Goal: Transaction & Acquisition: Purchase product/service

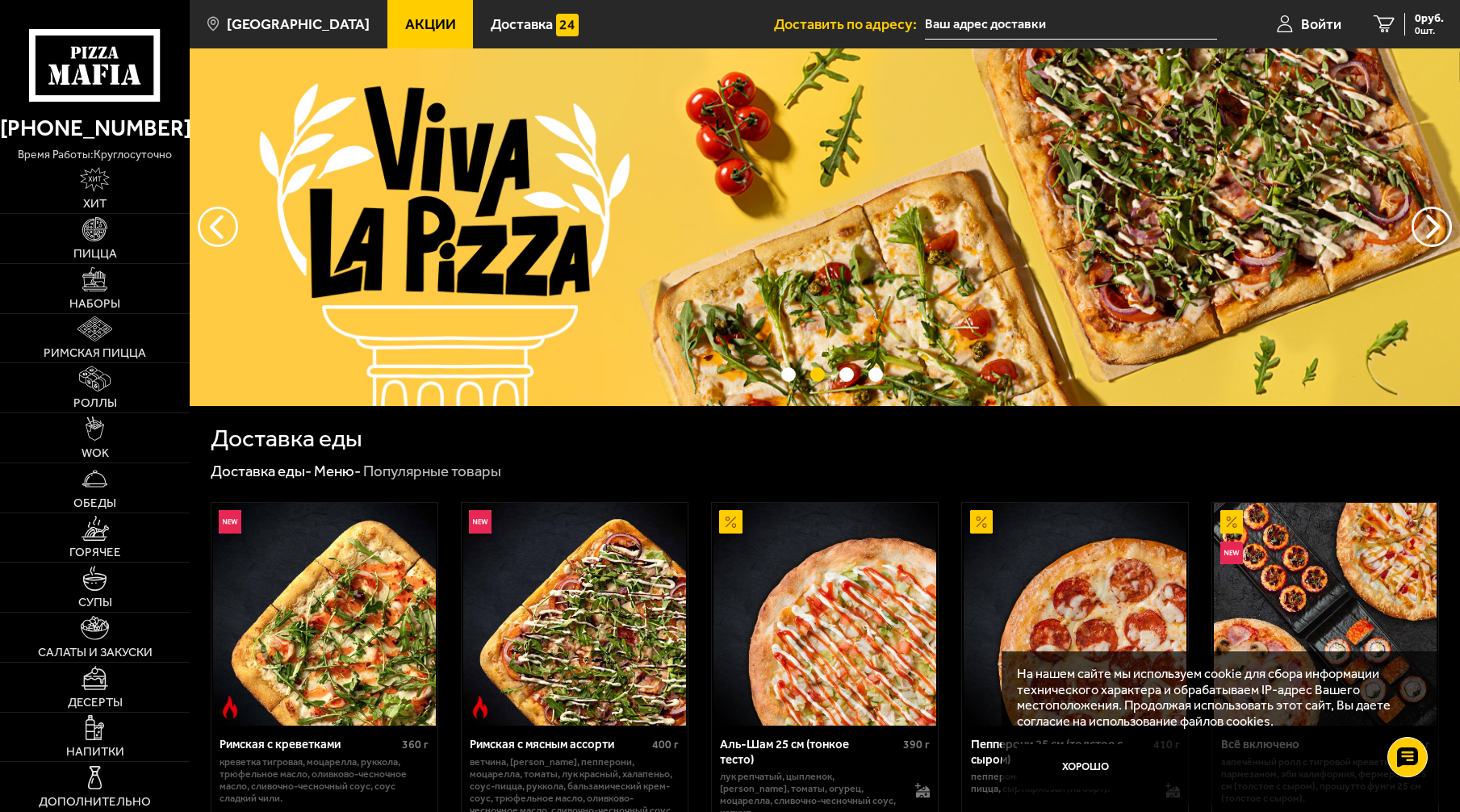
click at [1005, 23] on input "text" at bounding box center [1070, 24] width 292 height 30
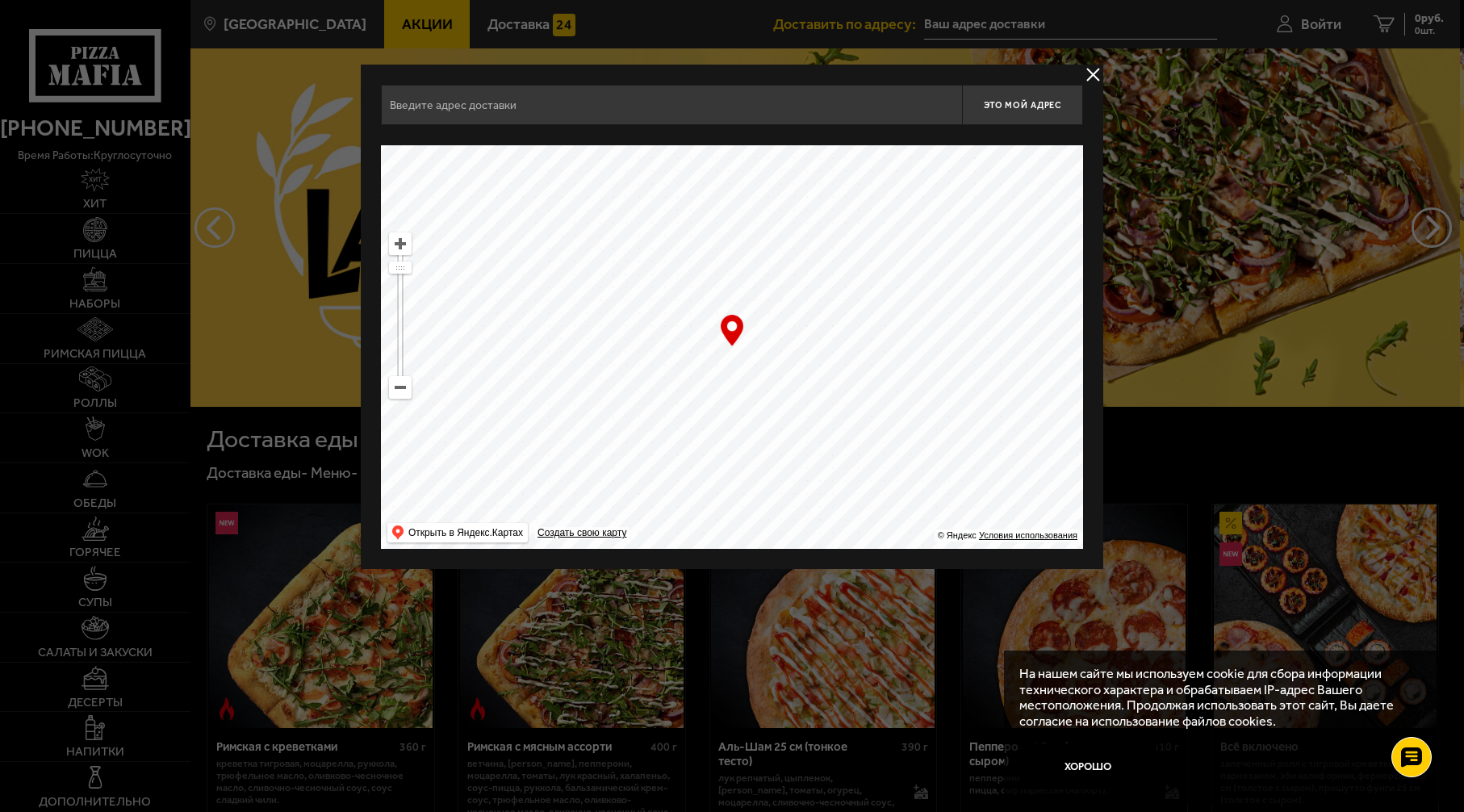
click at [533, 97] on input "text" at bounding box center [671, 104] width 581 height 40
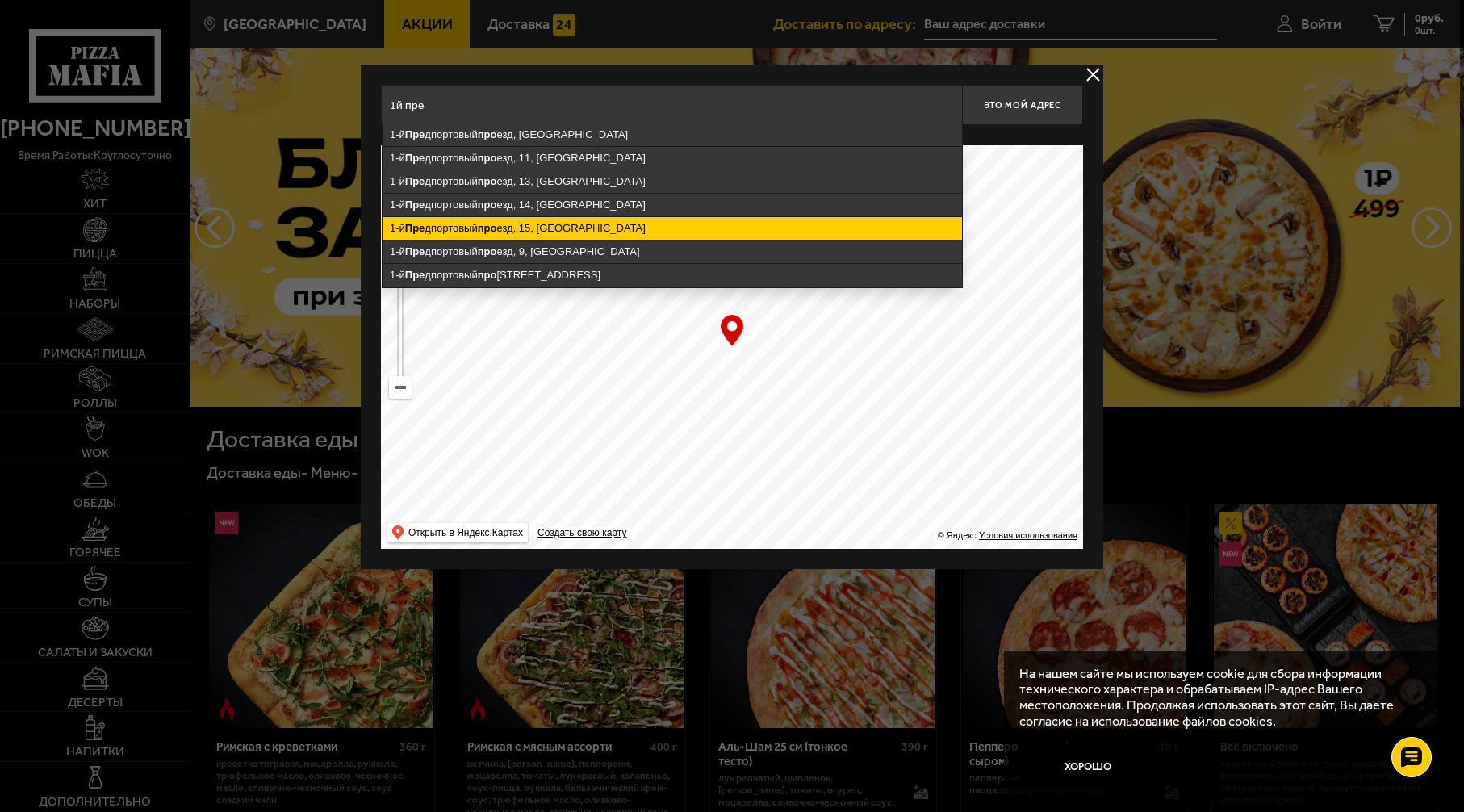
click at [554, 236] on ymaps "1-й [STREET_ADDRESS]" at bounding box center [672, 228] width 579 height 23
type input "[STREET_ADDRESS]"
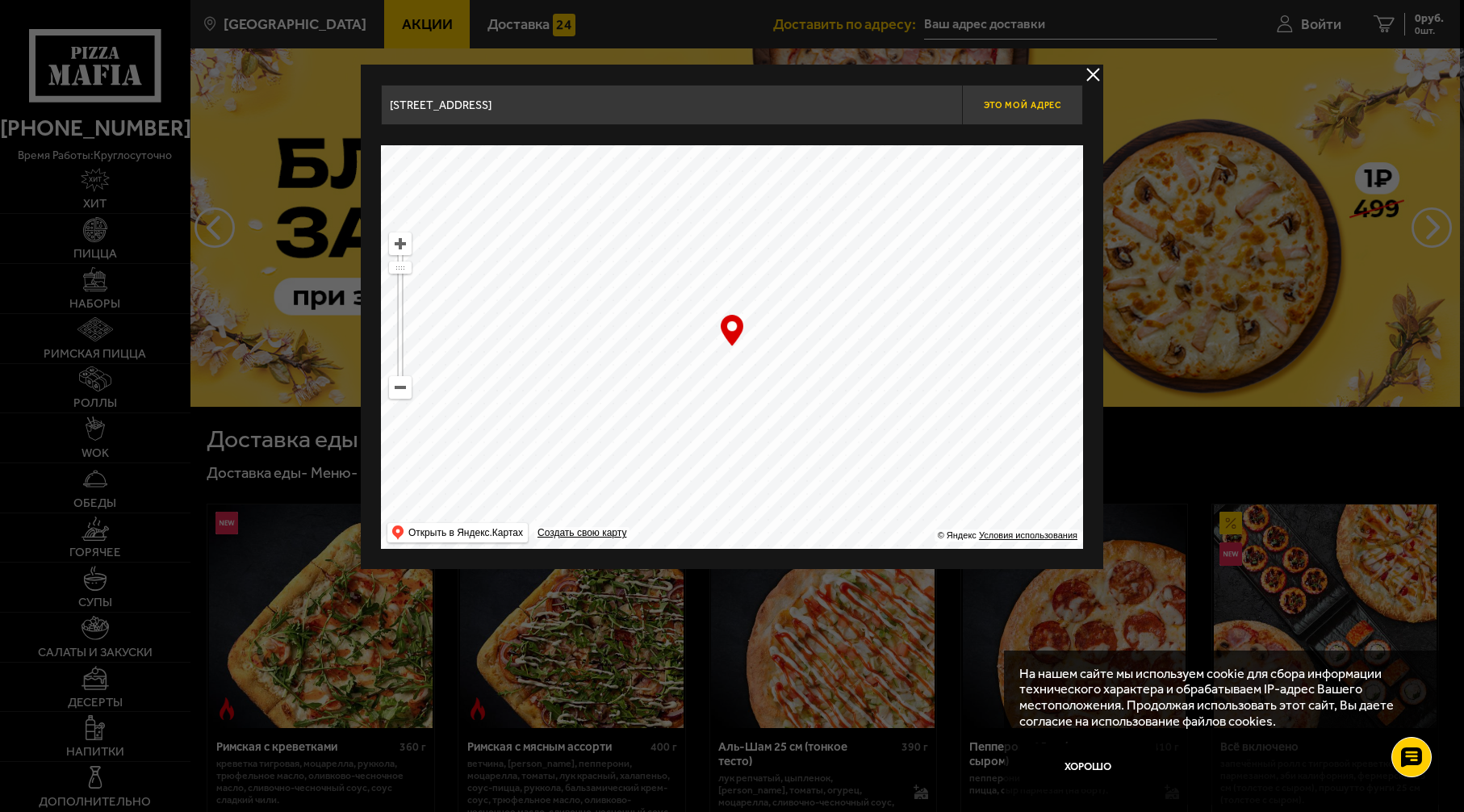
click at [1035, 107] on span "Это мой адрес" at bounding box center [1022, 105] width 78 height 10
type input "[STREET_ADDRESS]"
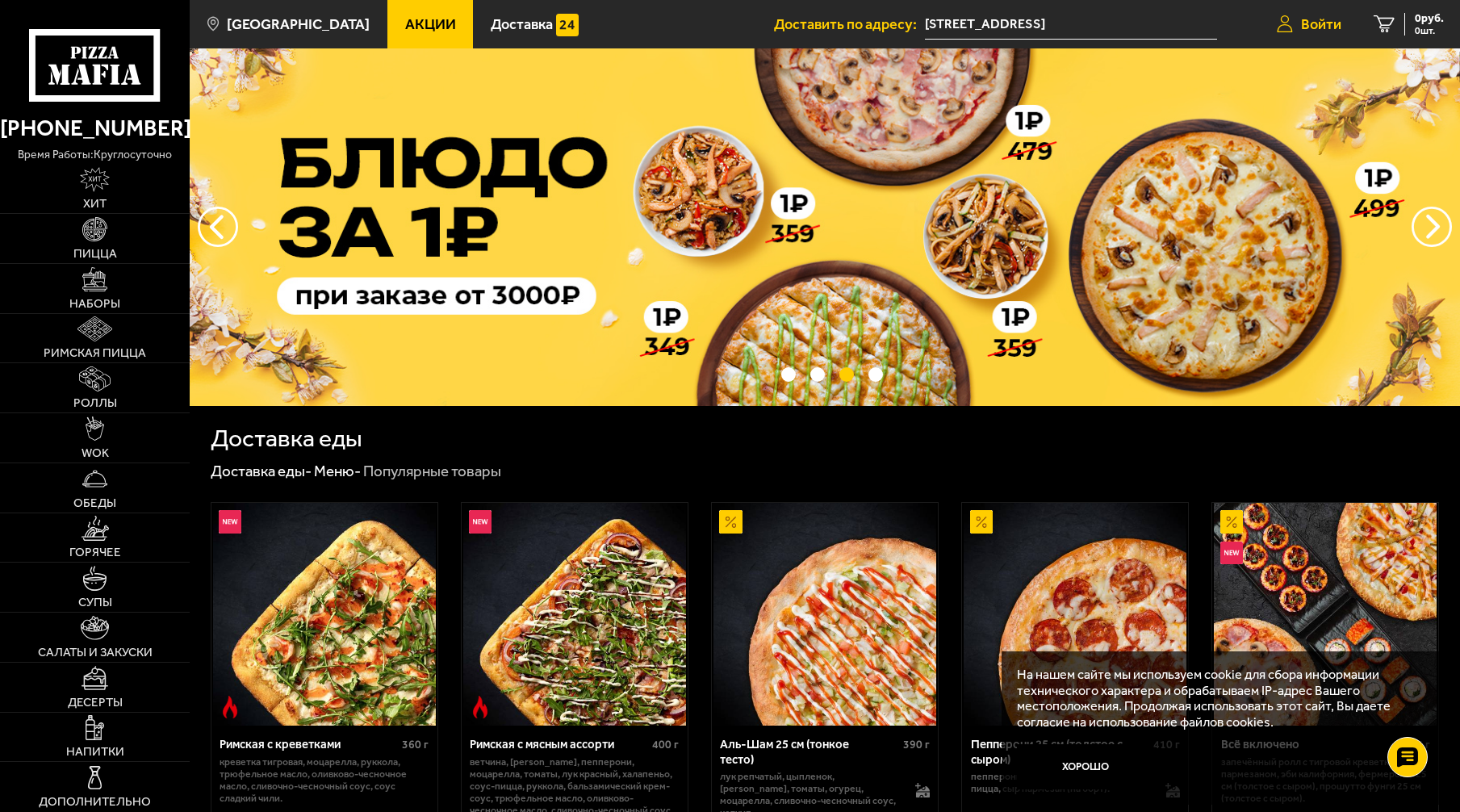
click at [1298, 16] on link "Войти" at bounding box center [1309, 24] width 97 height 49
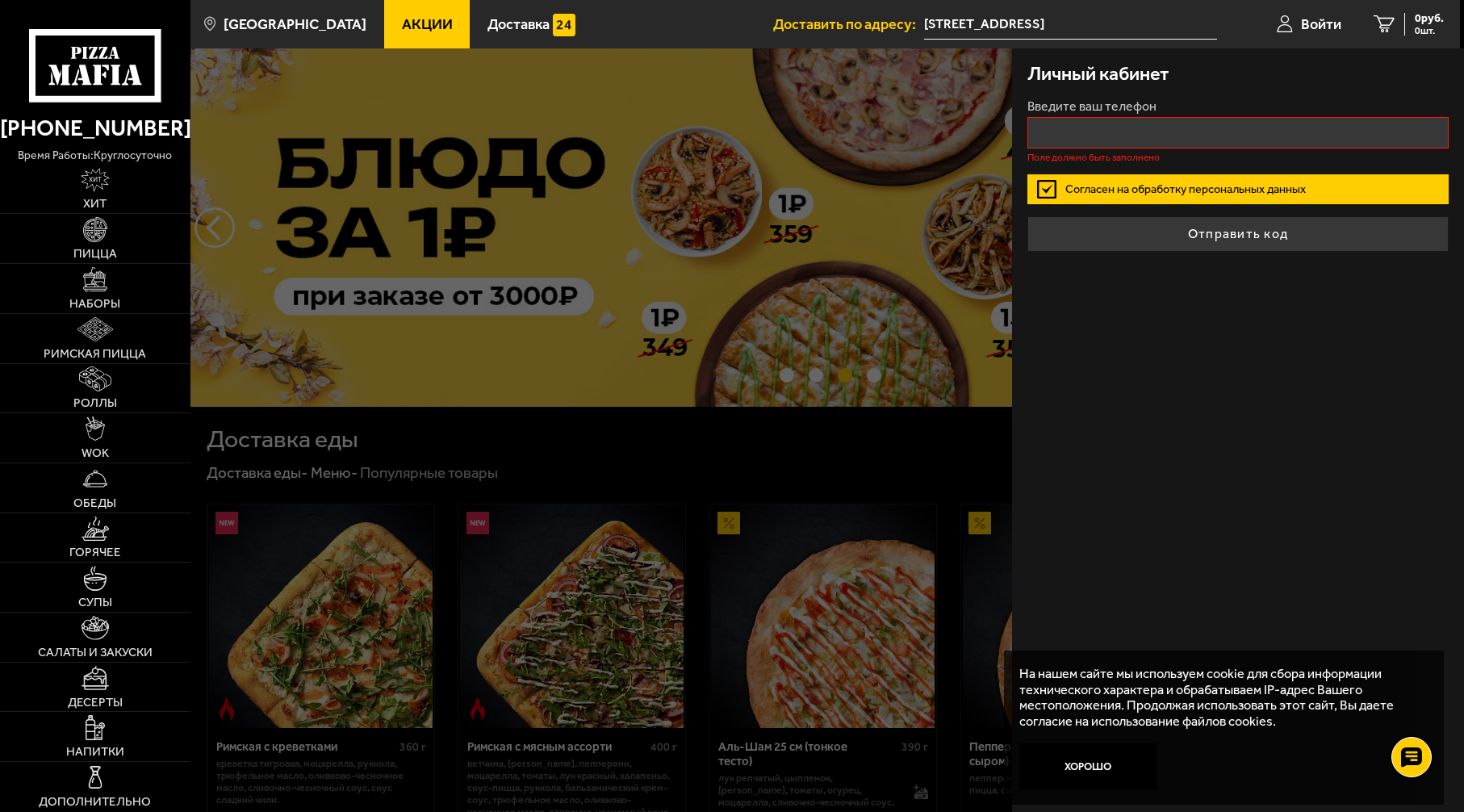
click at [1214, 115] on div "Введите ваш телефон Поле должно быть заполнено" at bounding box center [1238, 130] width 421 height 62
click at [1202, 129] on input "+7 ( ) - -" at bounding box center [1238, 132] width 421 height 32
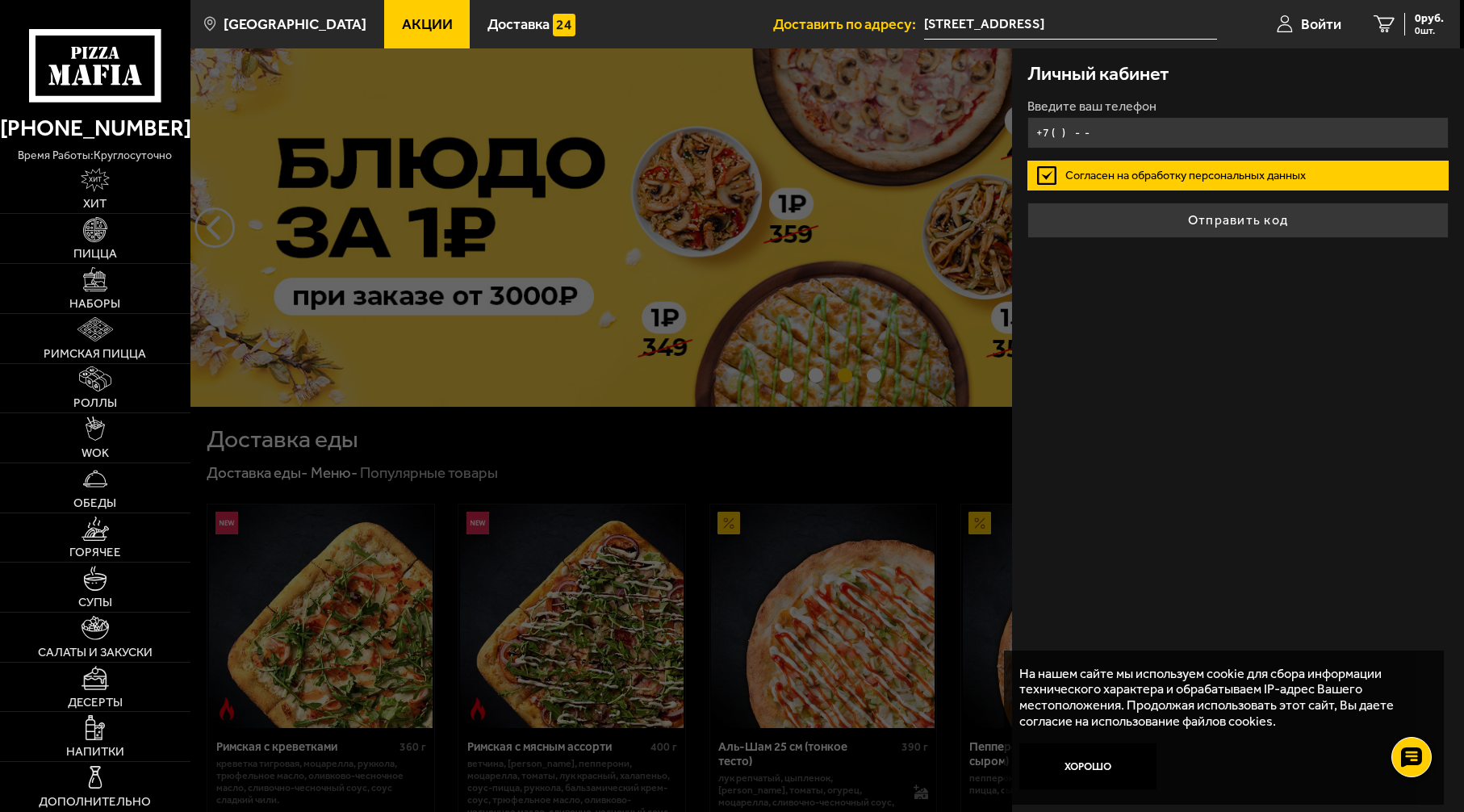
type input "[PHONE_NUMBER]"
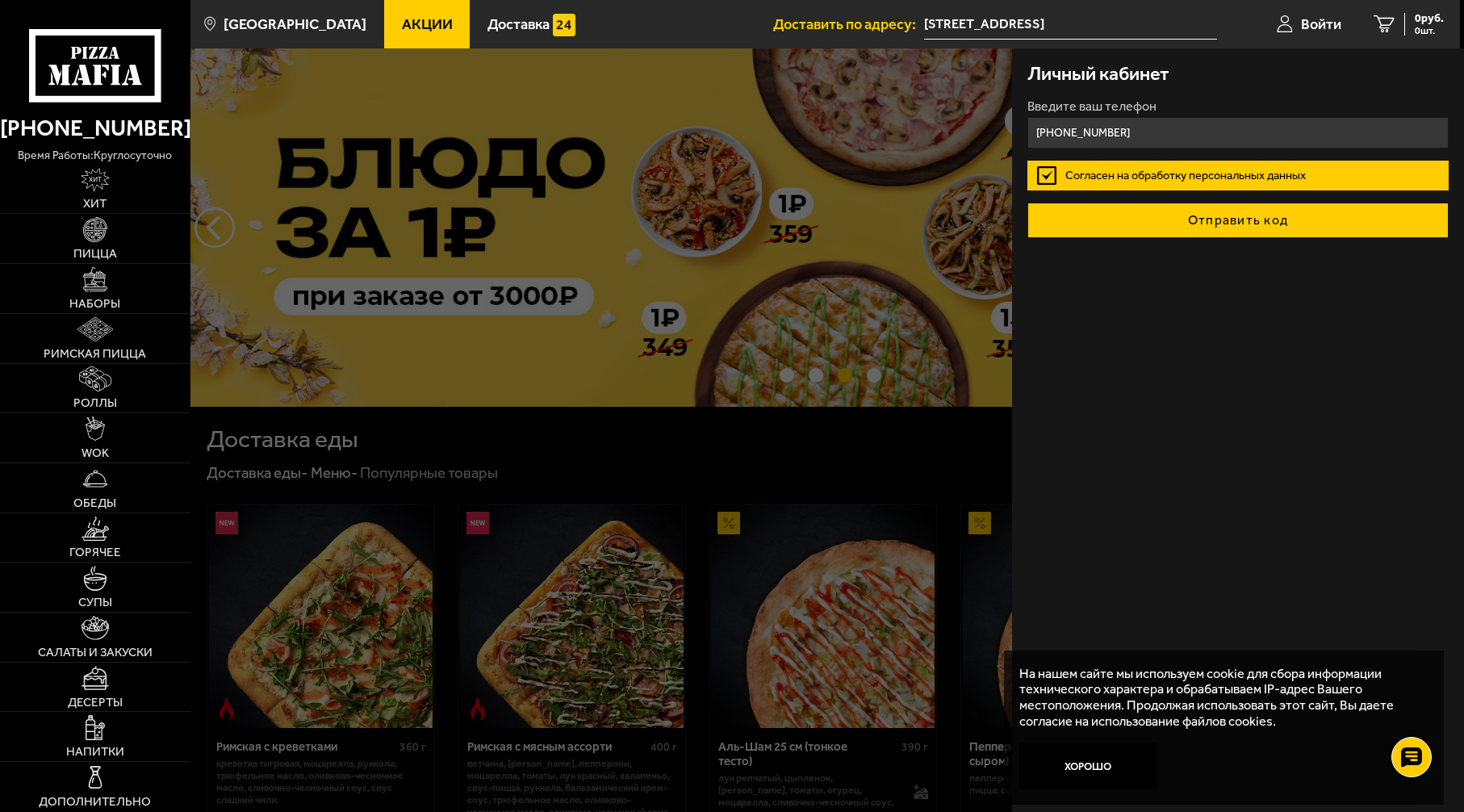
click at [1178, 218] on button "Отправить код" at bounding box center [1238, 221] width 421 height 36
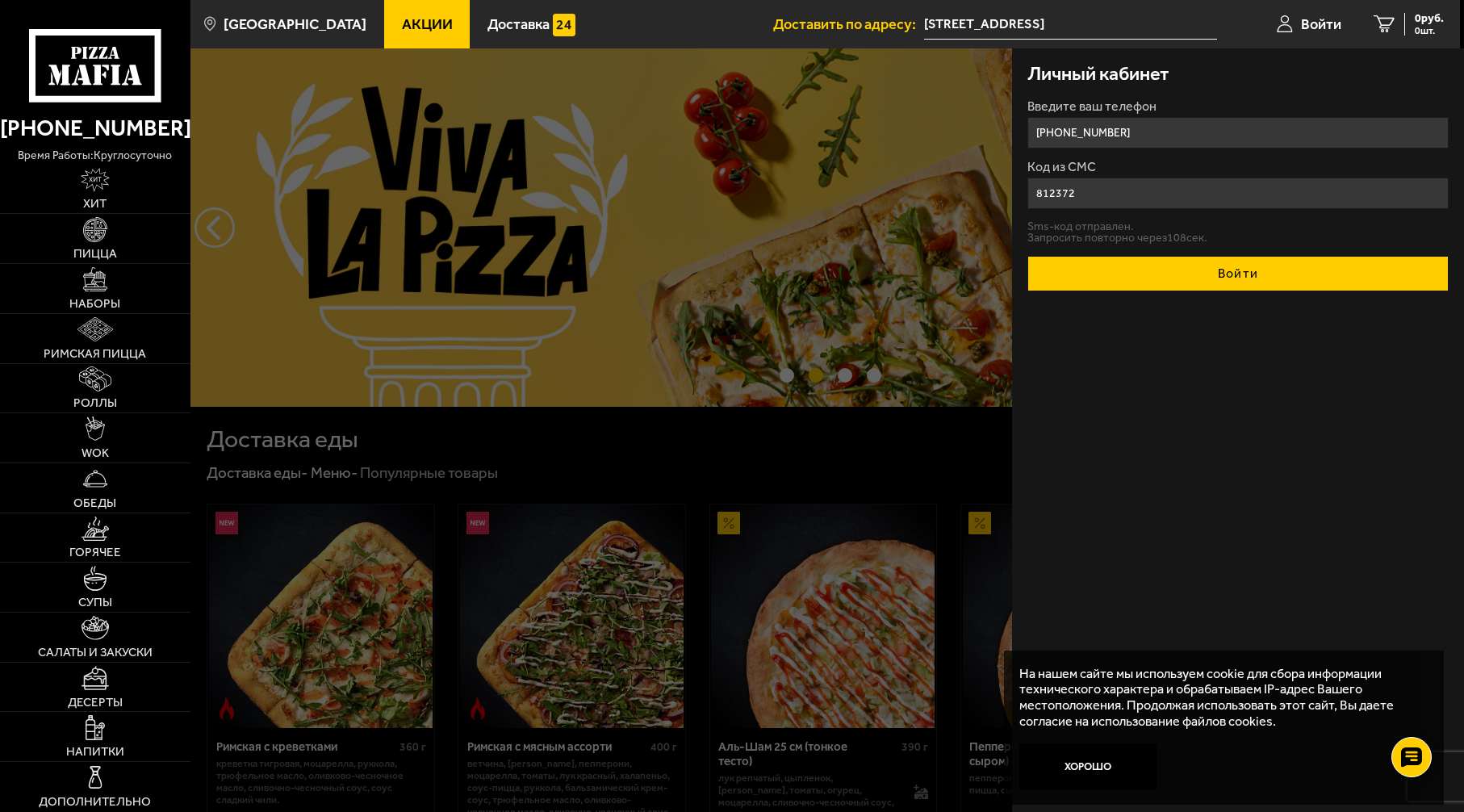
type input "812372"
click at [1210, 268] on button "Войти" at bounding box center [1238, 274] width 421 height 36
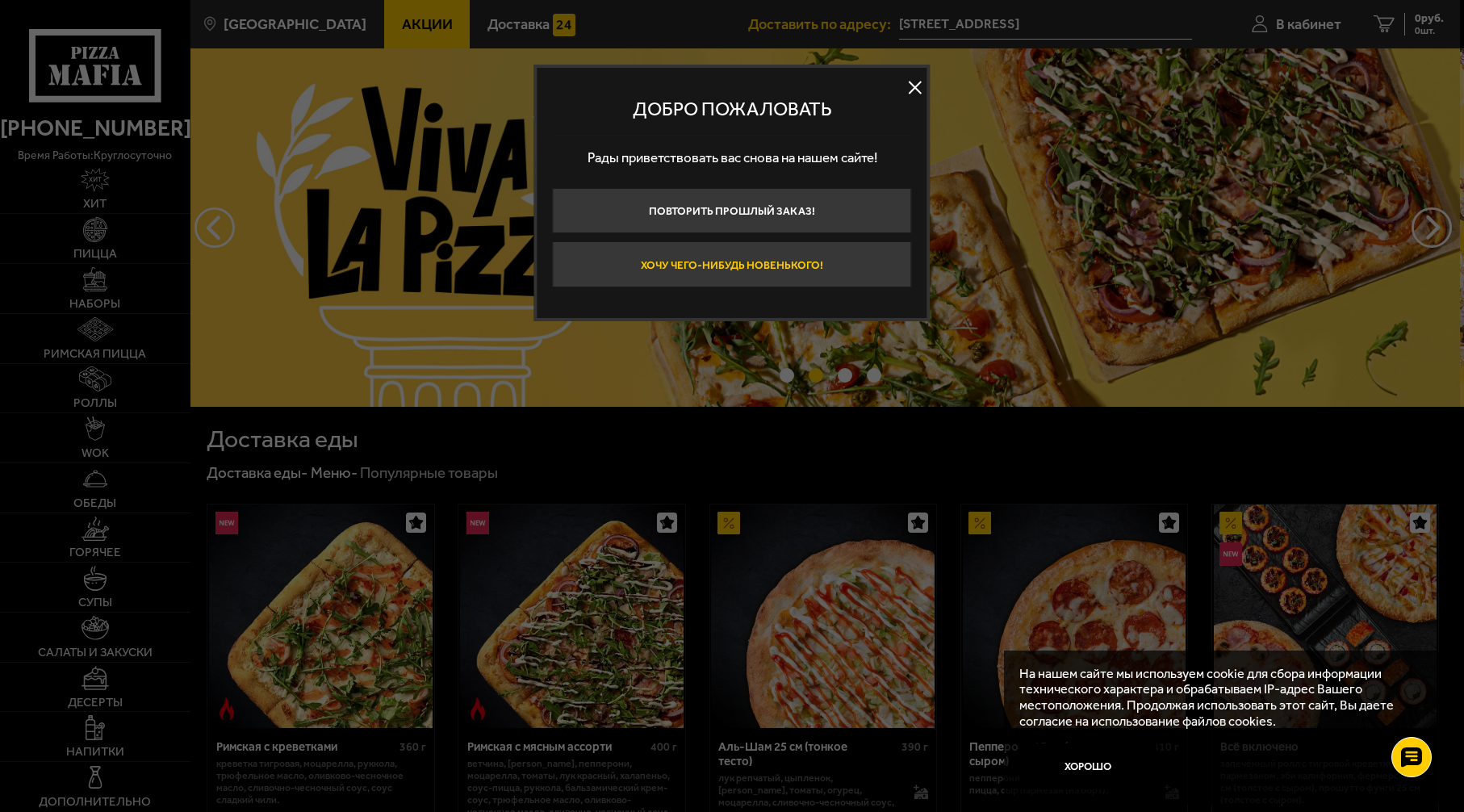
click at [810, 267] on button "Хочу чего-нибудь новенького!" at bounding box center [732, 264] width 360 height 46
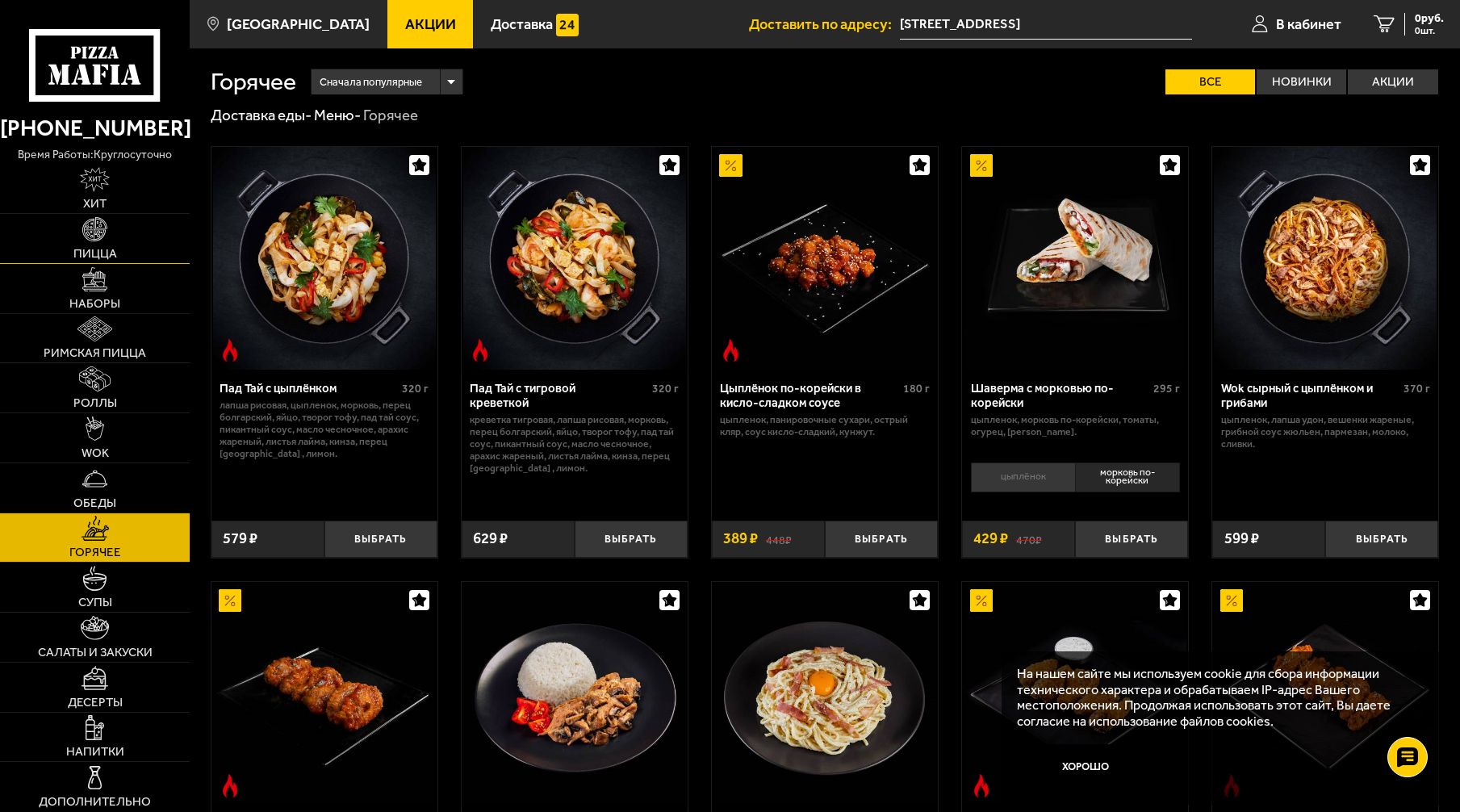
click at [107, 225] on img at bounding box center [95, 229] width 24 height 24
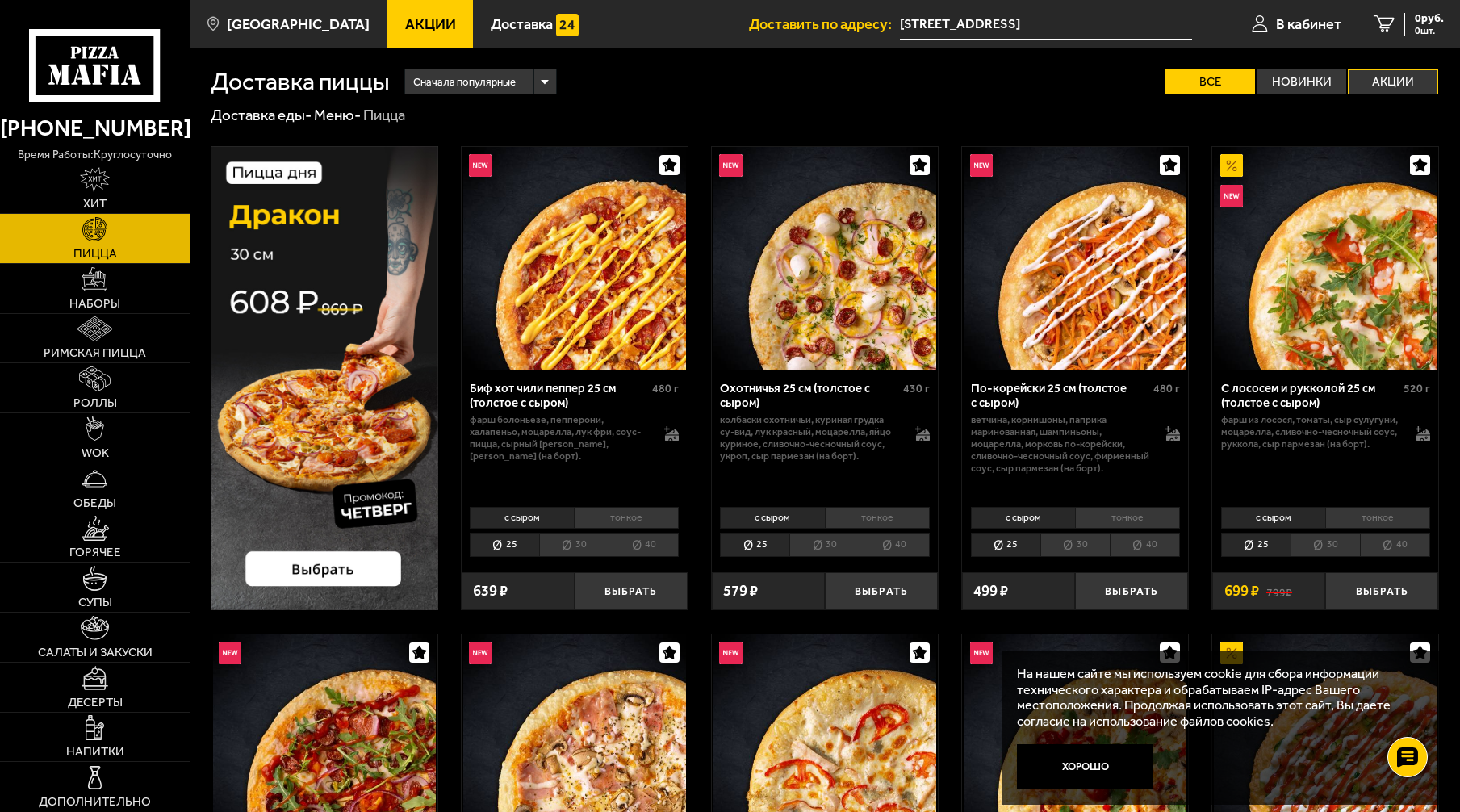
click at [1385, 72] on label "Акции" at bounding box center [1393, 81] width 89 height 25
click at [0, 0] on input "Акции" at bounding box center [0, 0] width 0 height 0
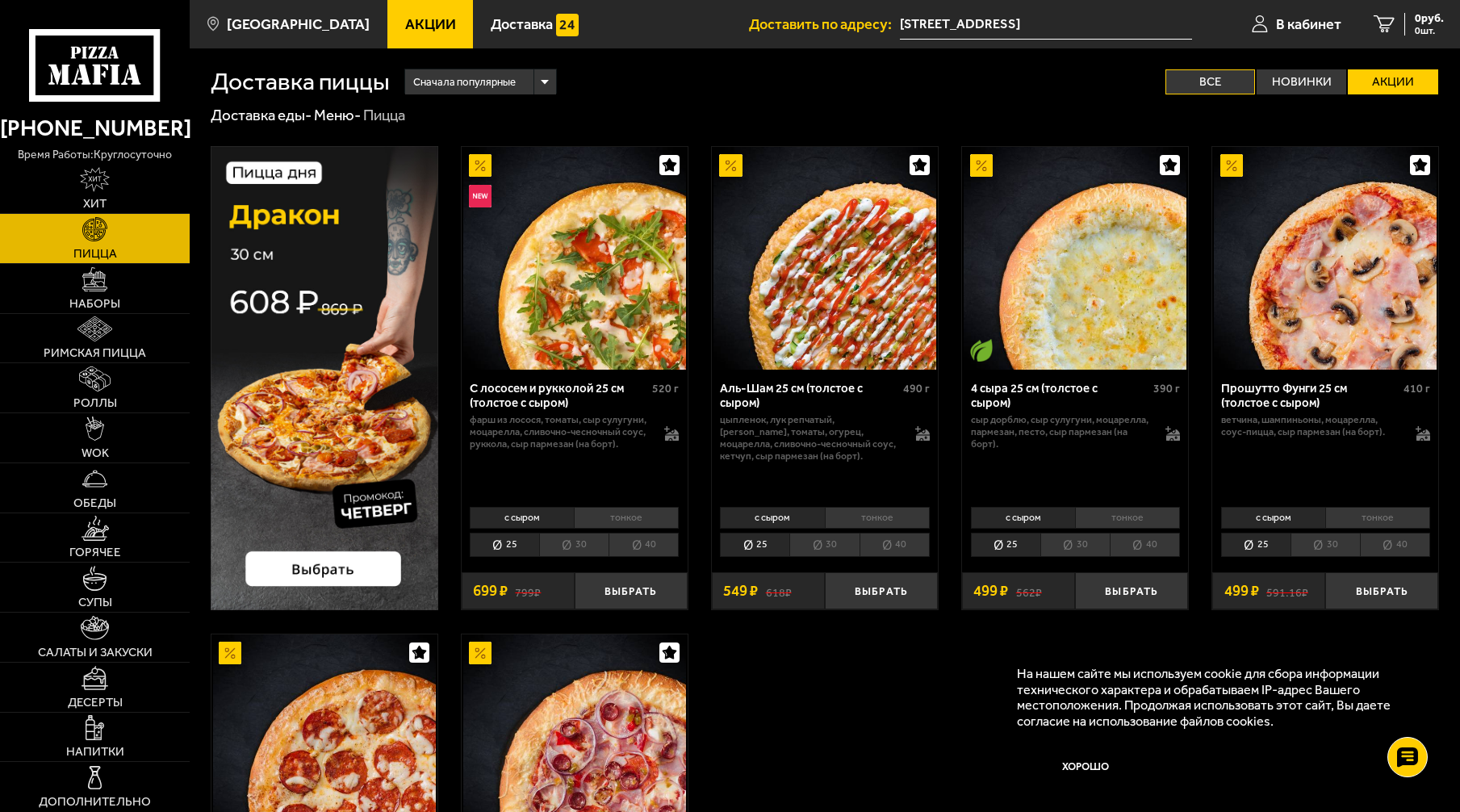
click at [1197, 83] on label "Все" at bounding box center [1210, 81] width 89 height 25
click at [0, 0] on input "Все" at bounding box center [0, 0] width 0 height 0
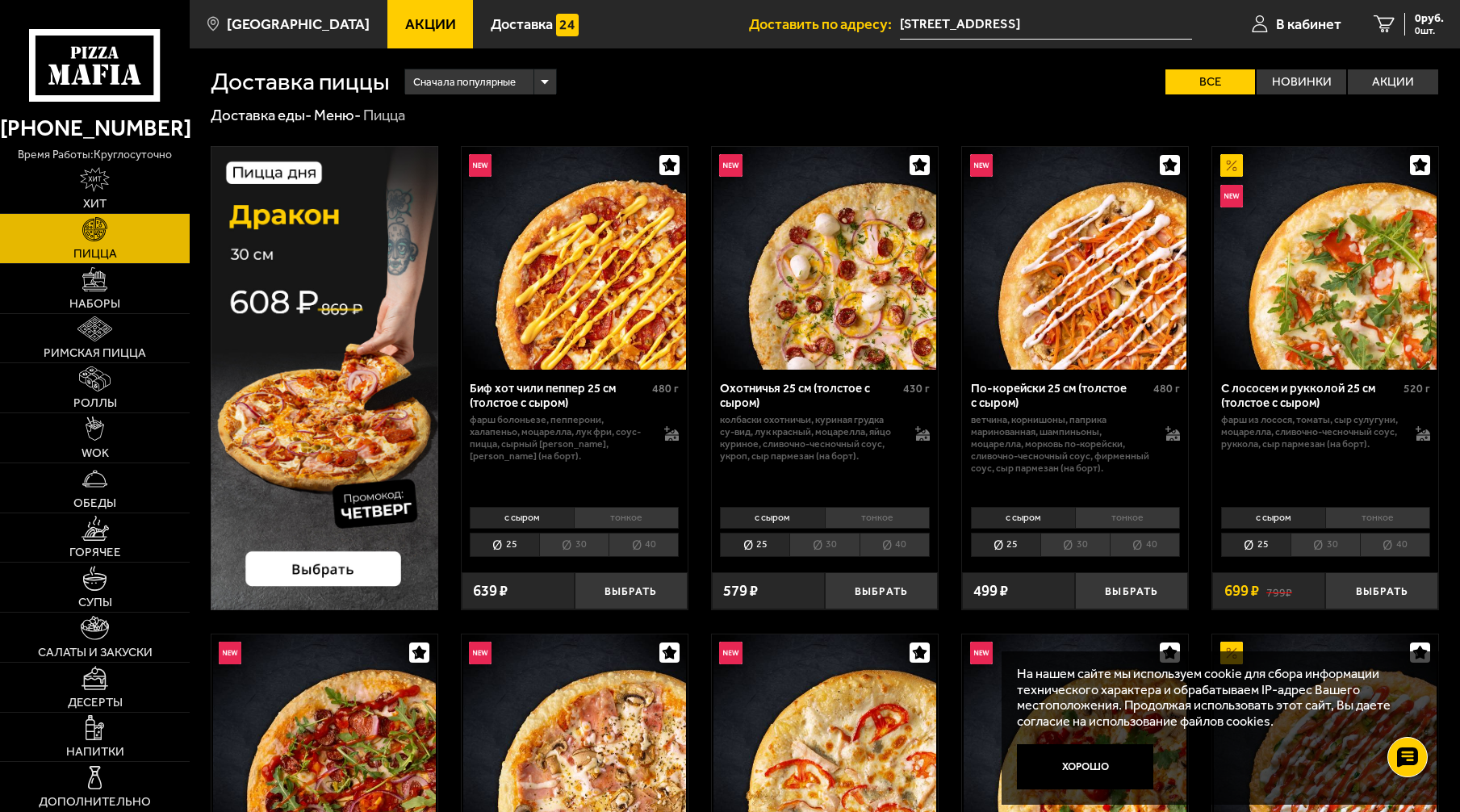
click at [1097, 758] on button "Хорошо" at bounding box center [1085, 767] width 137 height 46
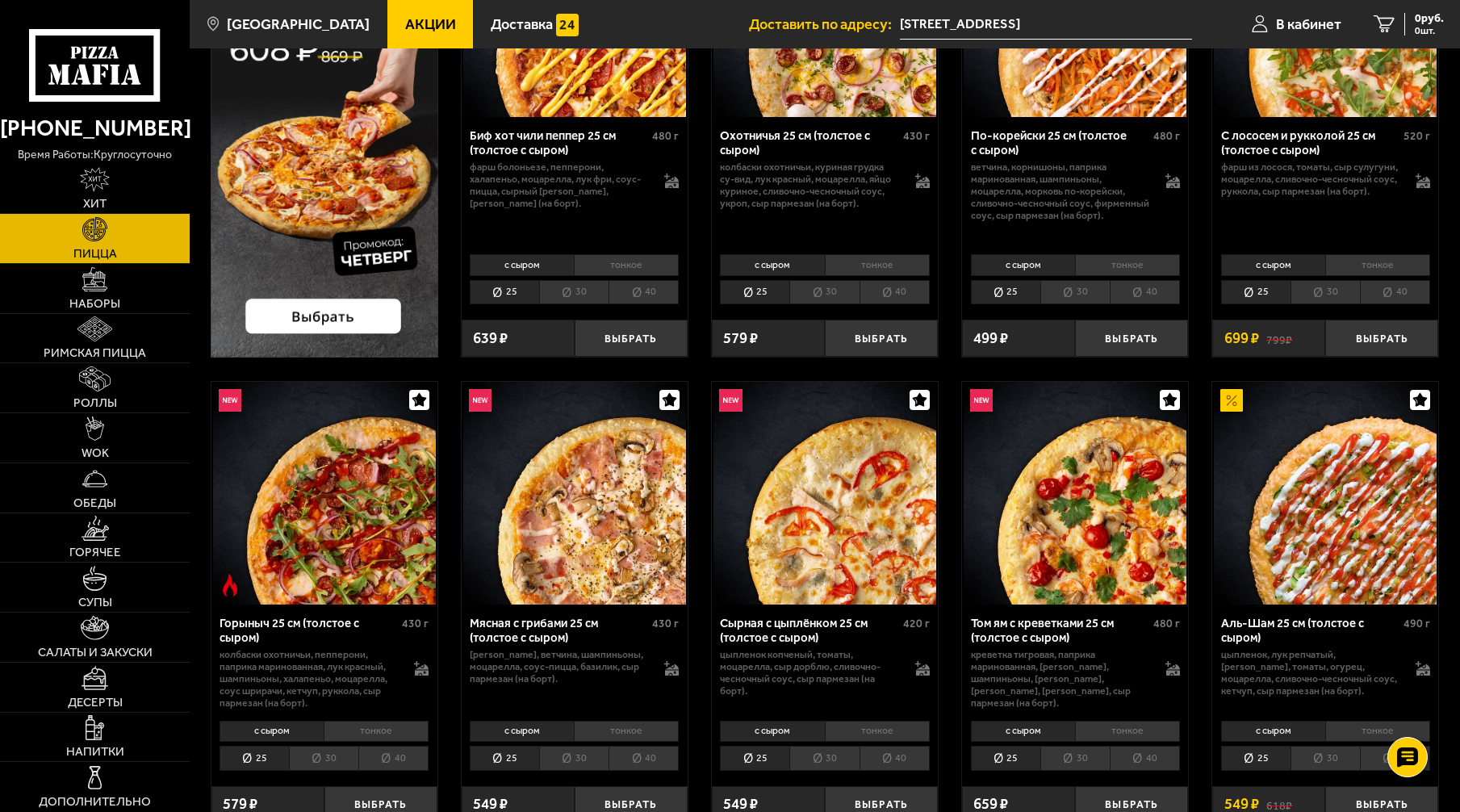
scroll to position [323, 0]
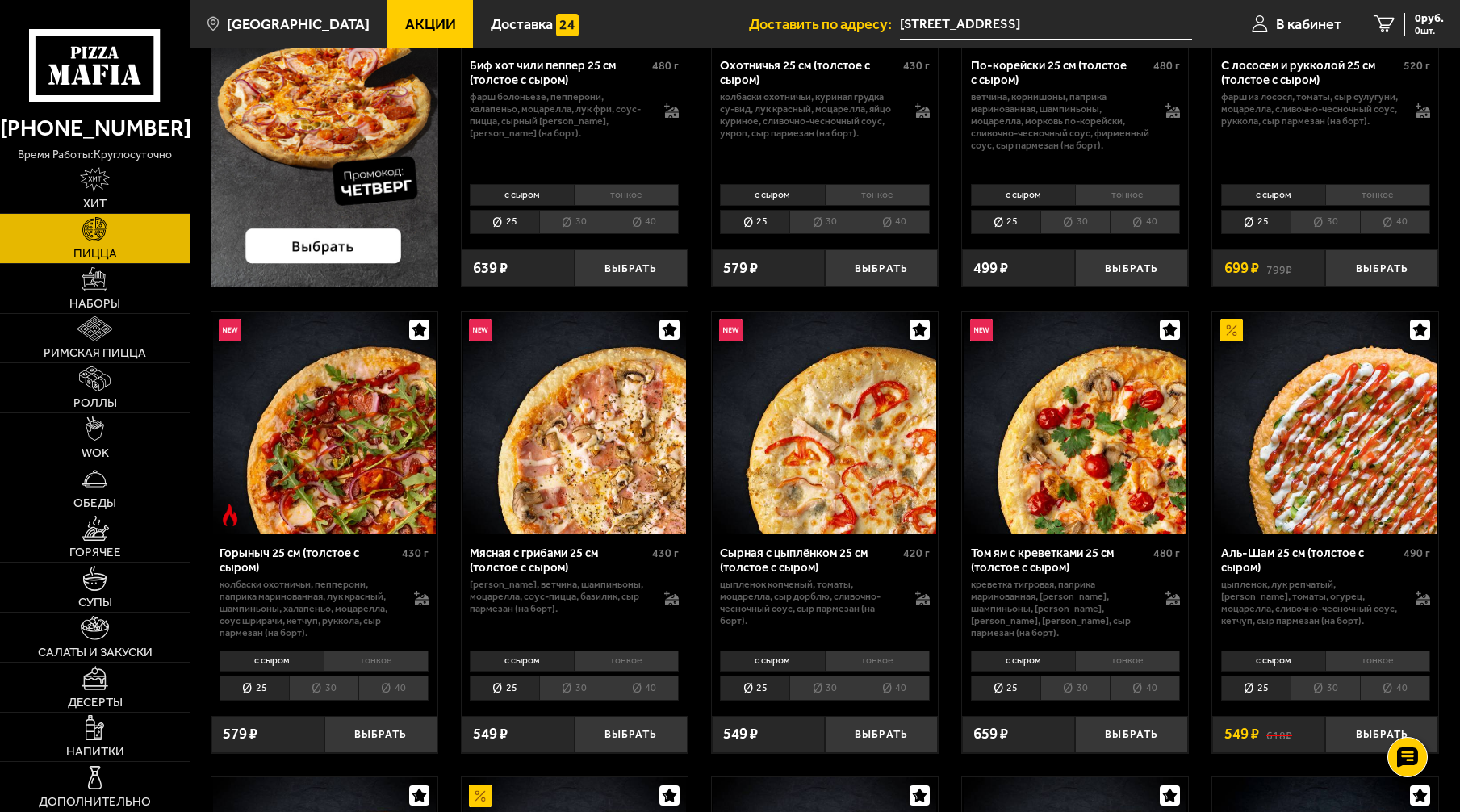
click at [615, 662] on li "тонкое" at bounding box center [626, 661] width 105 height 22
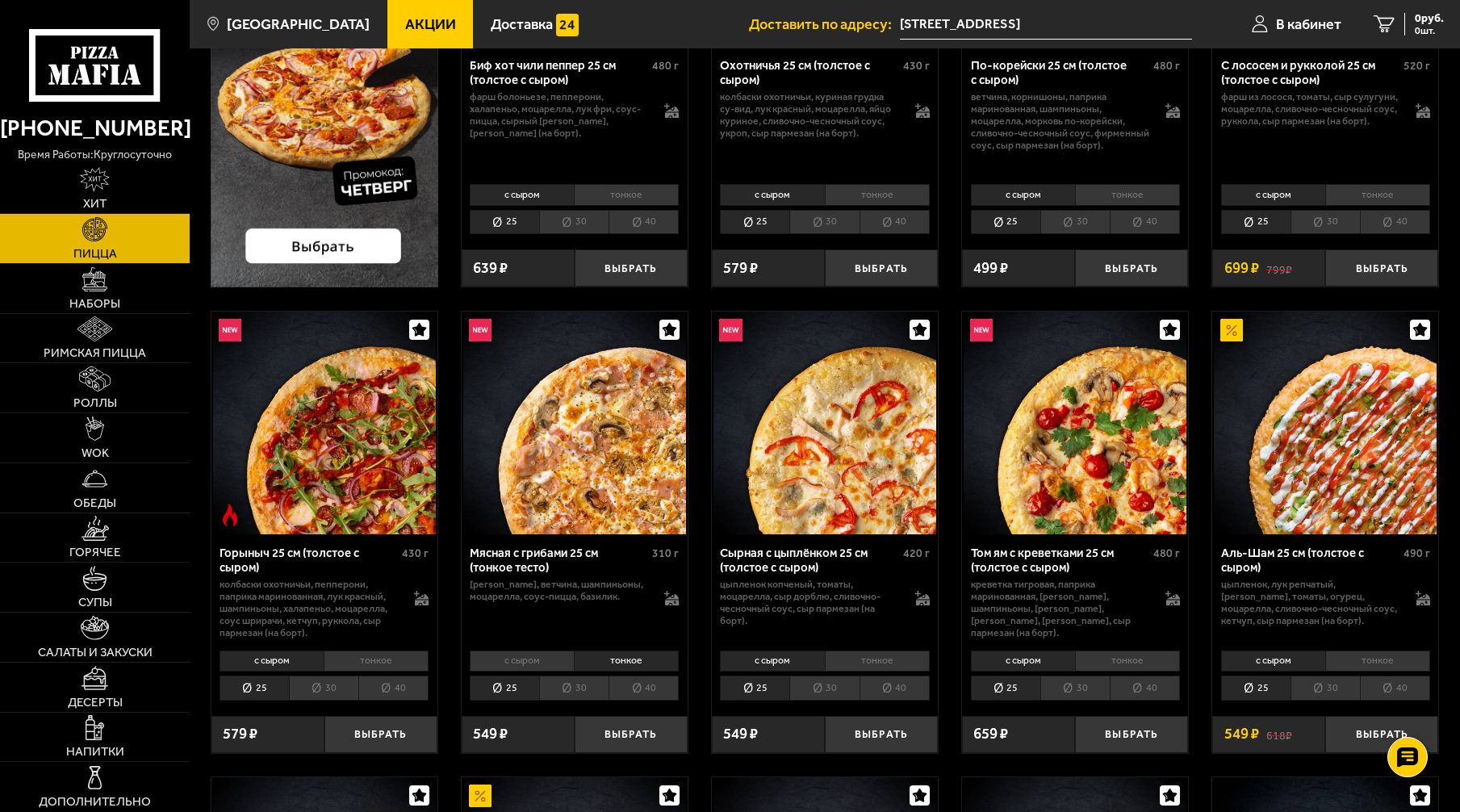
click at [546, 663] on li "с сыром" at bounding box center [522, 661] width 104 height 22
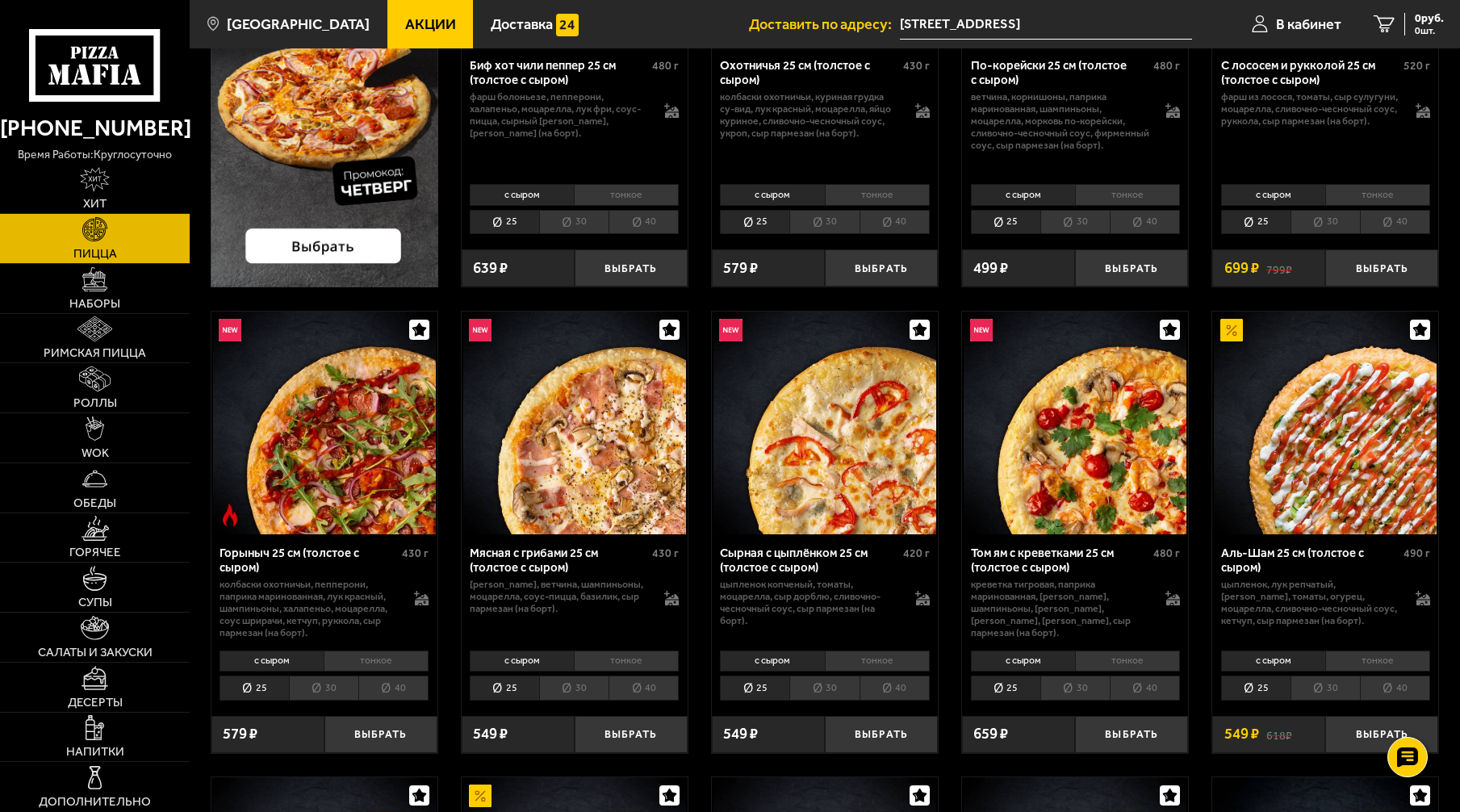
click at [626, 663] on li "тонкое" at bounding box center [626, 661] width 105 height 22
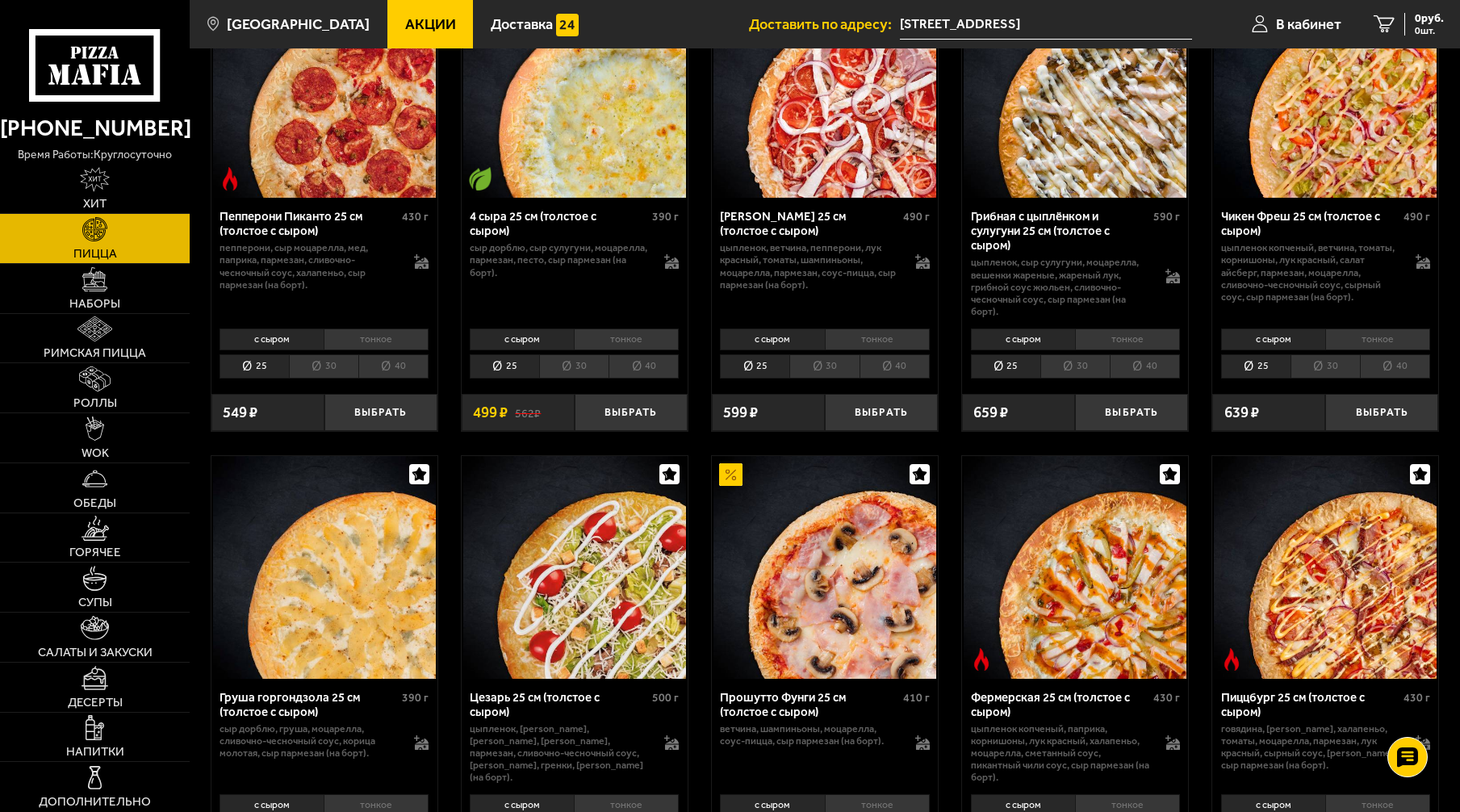
scroll to position [1211, 0]
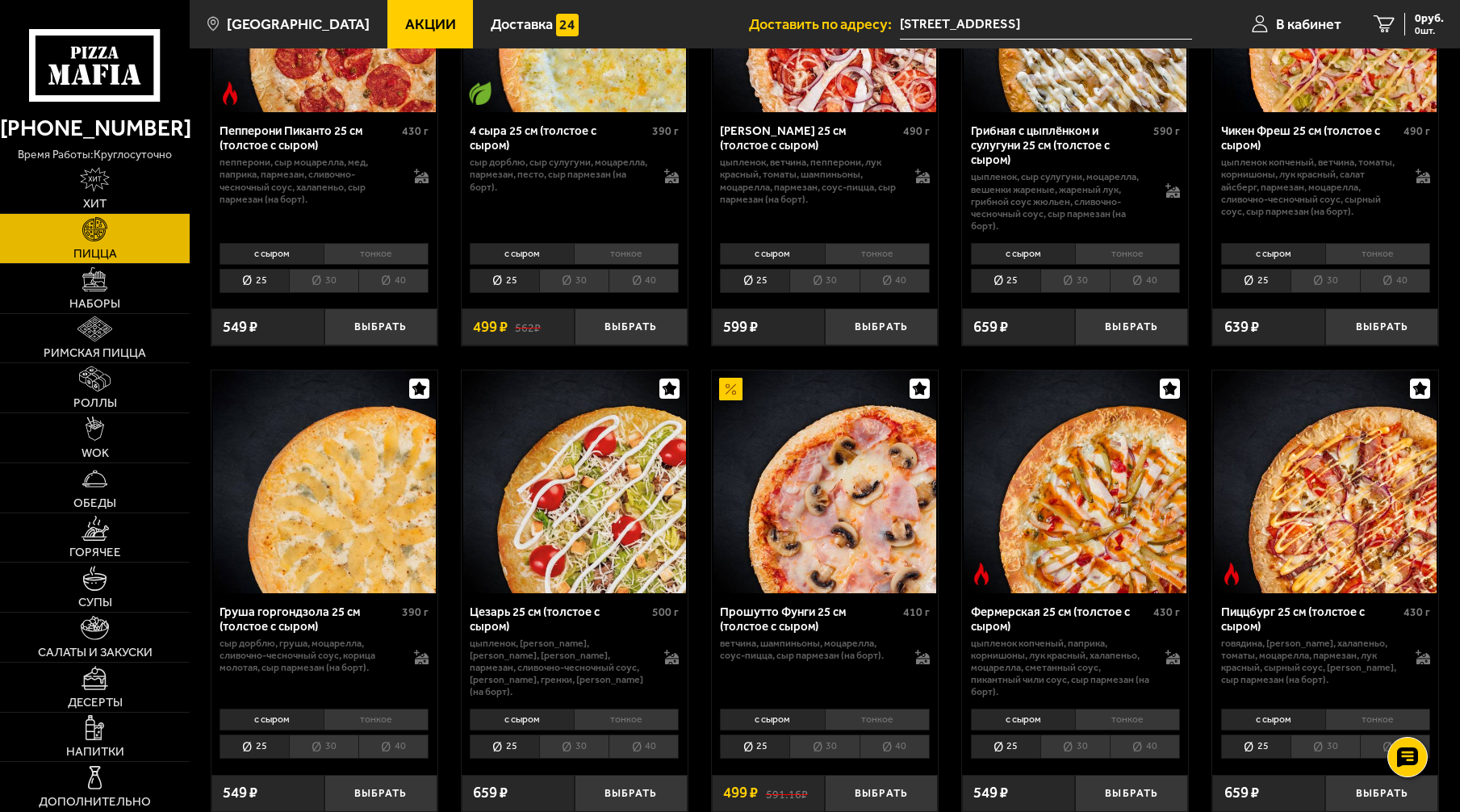
click at [881, 717] on li "тонкое" at bounding box center [877, 720] width 105 height 22
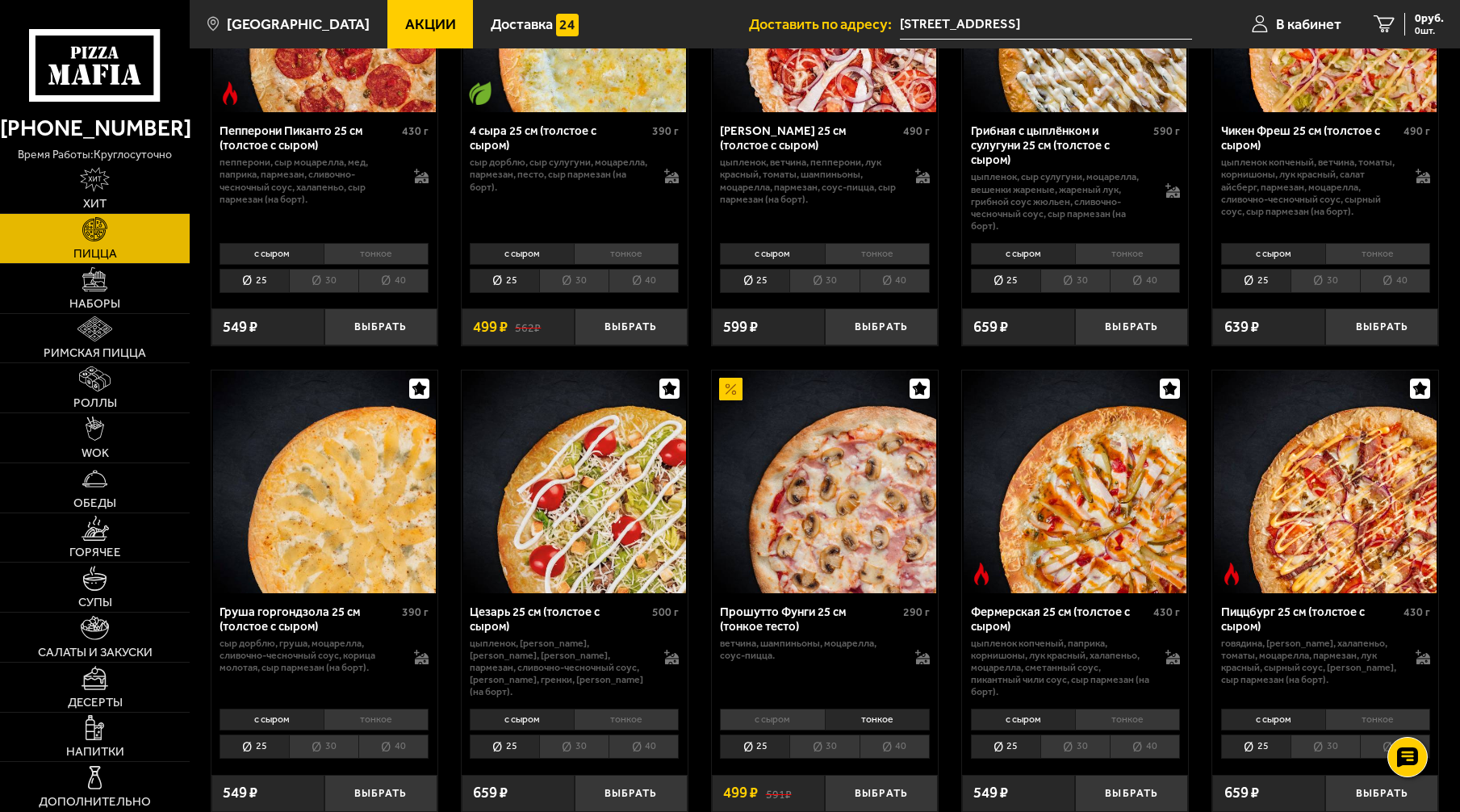
click at [800, 717] on li "с сыром" at bounding box center [772, 720] width 104 height 22
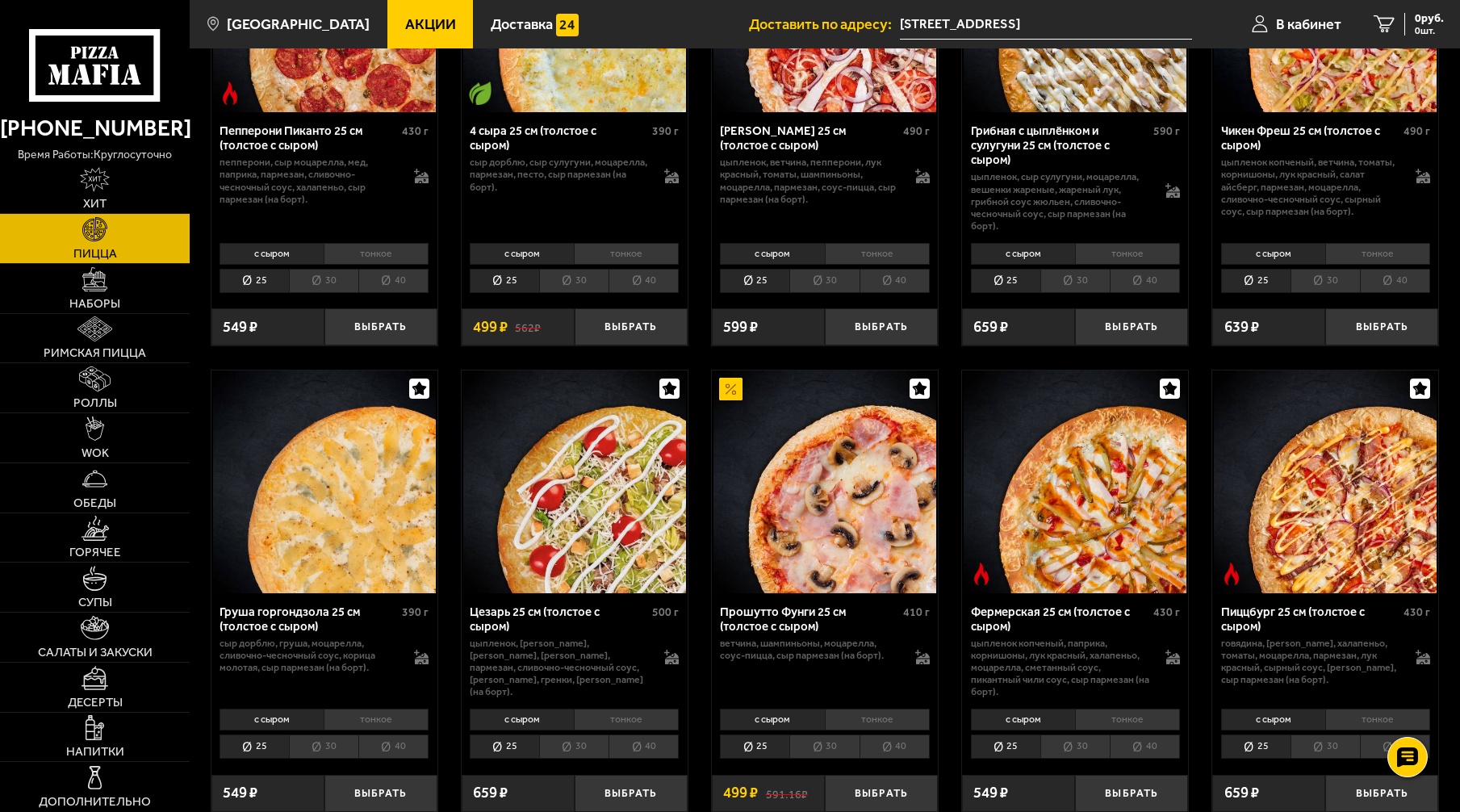
click at [828, 752] on li "30" at bounding box center [823, 746] width 69 height 24
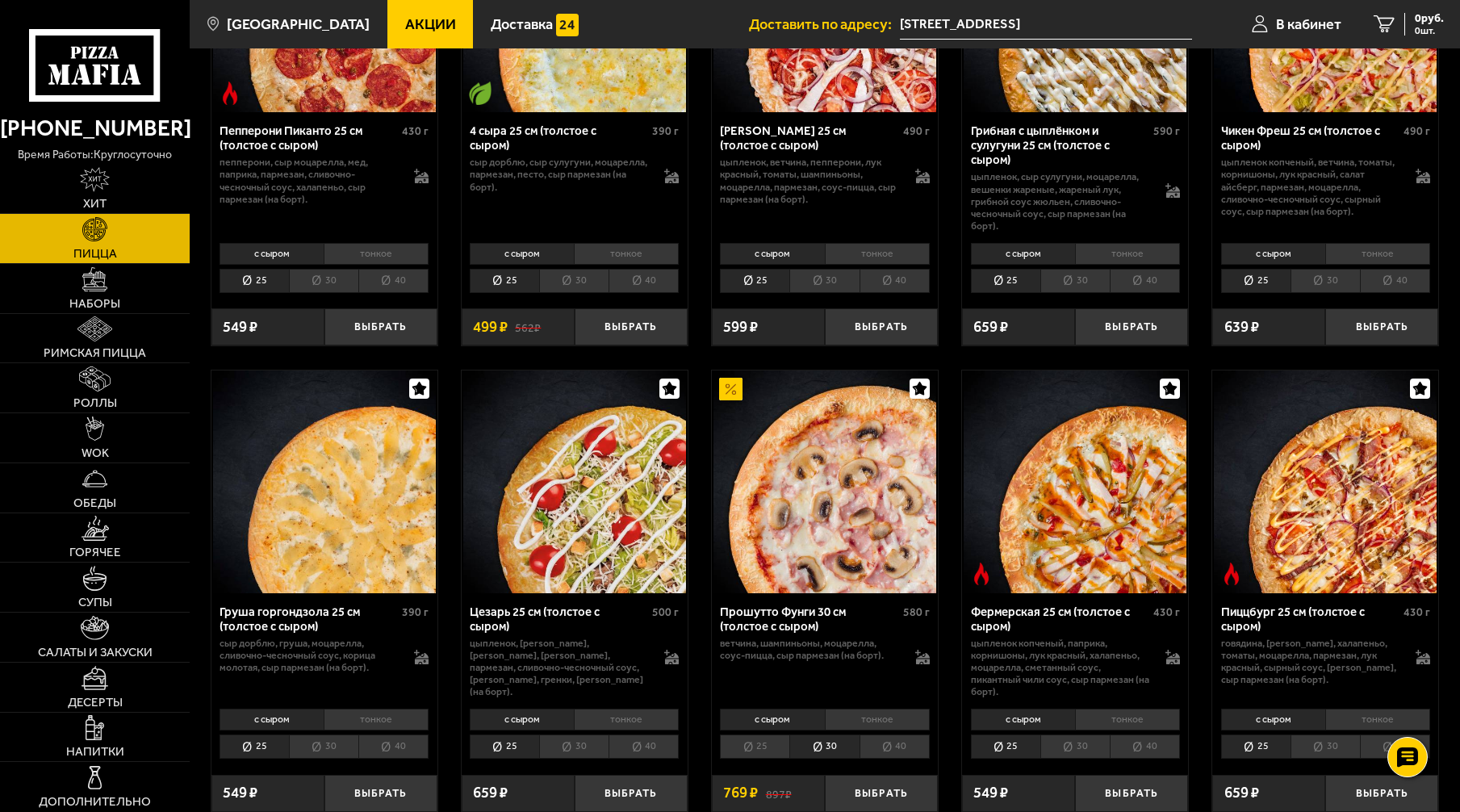
click at [773, 744] on li "25" at bounding box center [754, 746] width 69 height 24
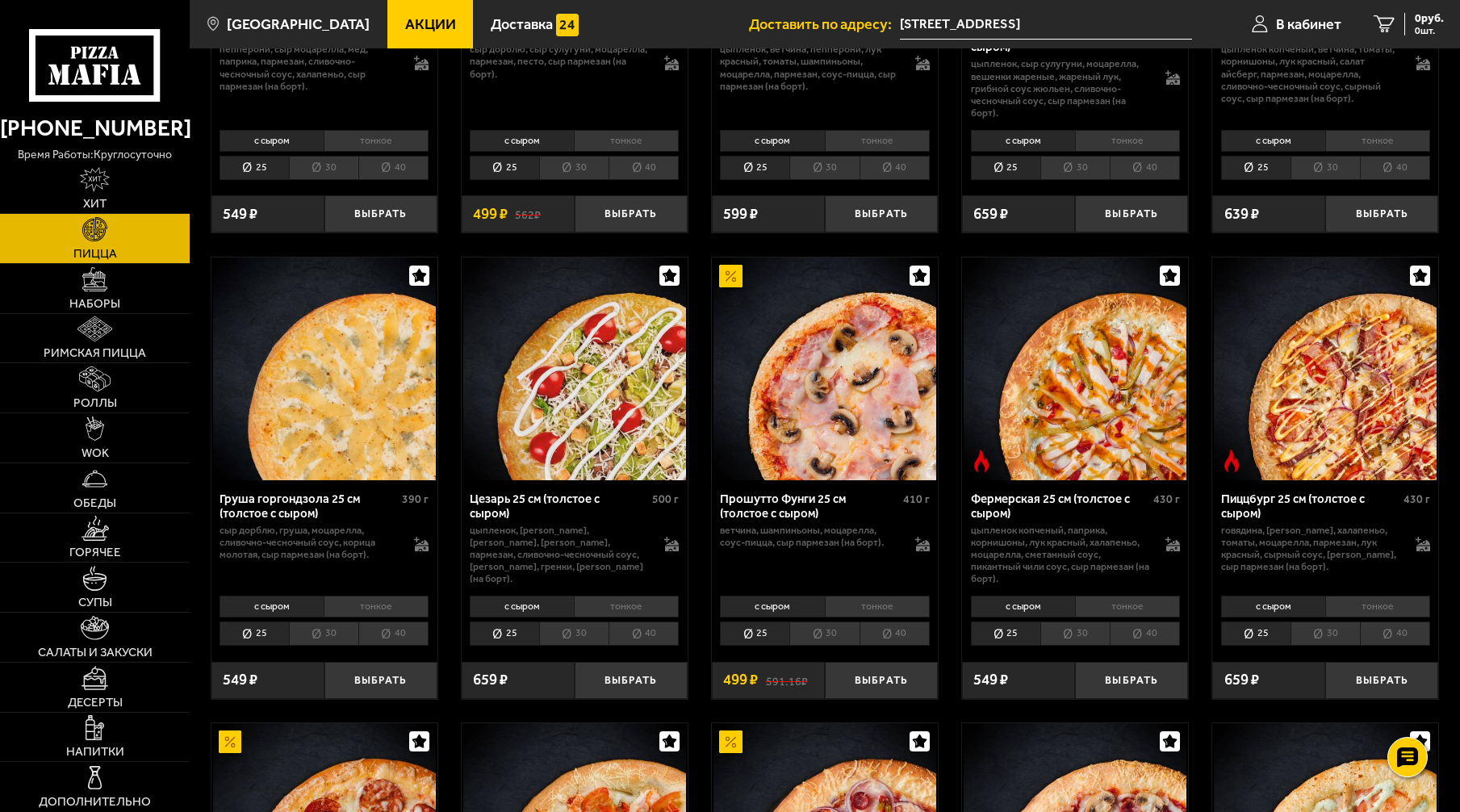
scroll to position [1372, 0]
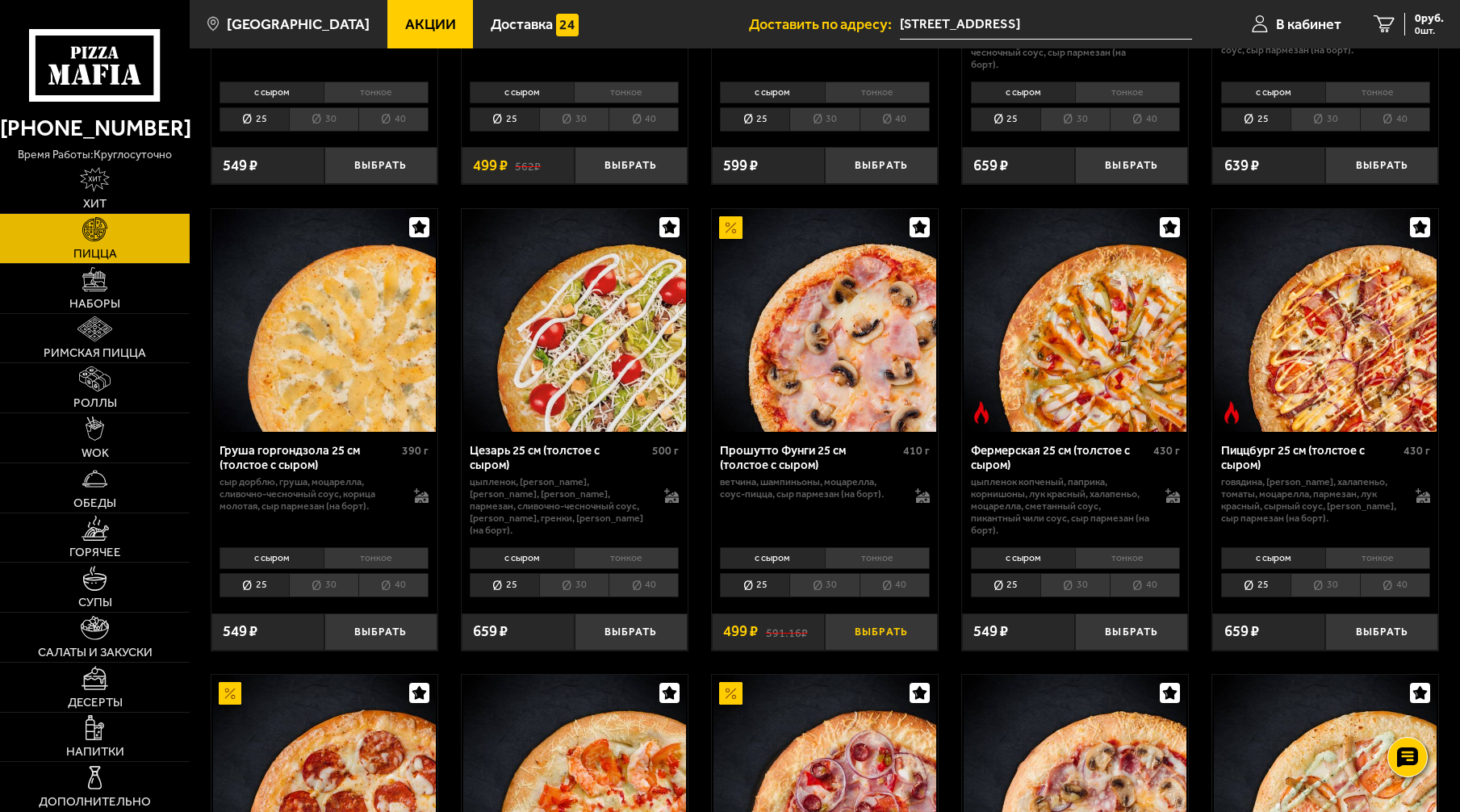
click at [874, 640] on button "Выбрать" at bounding box center [881, 632] width 113 height 37
click at [361, 633] on button "Выбрать" at bounding box center [381, 632] width 113 height 37
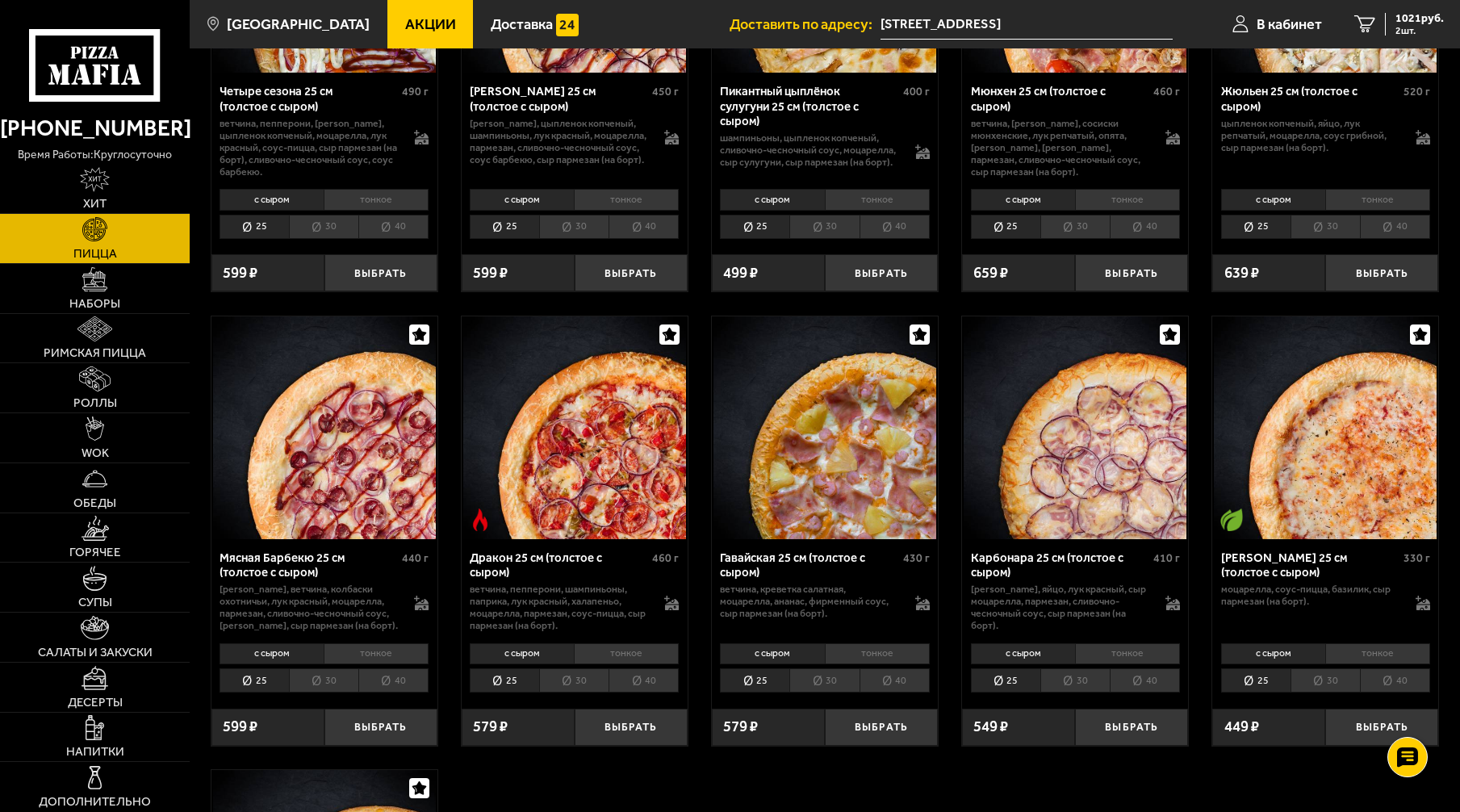
scroll to position [2663, 0]
click at [872, 738] on button "Выбрать" at bounding box center [881, 727] width 113 height 37
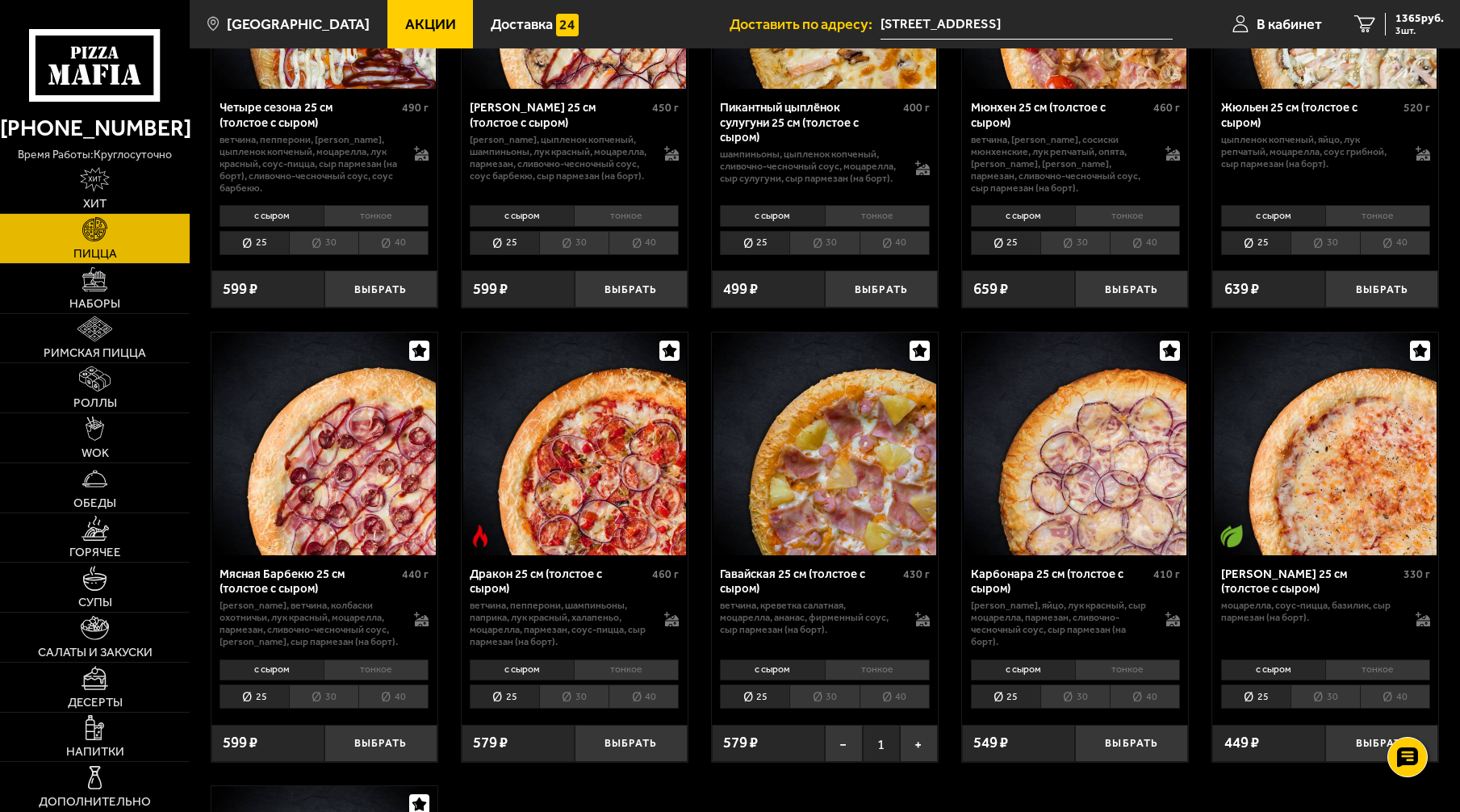
scroll to position [0, 0]
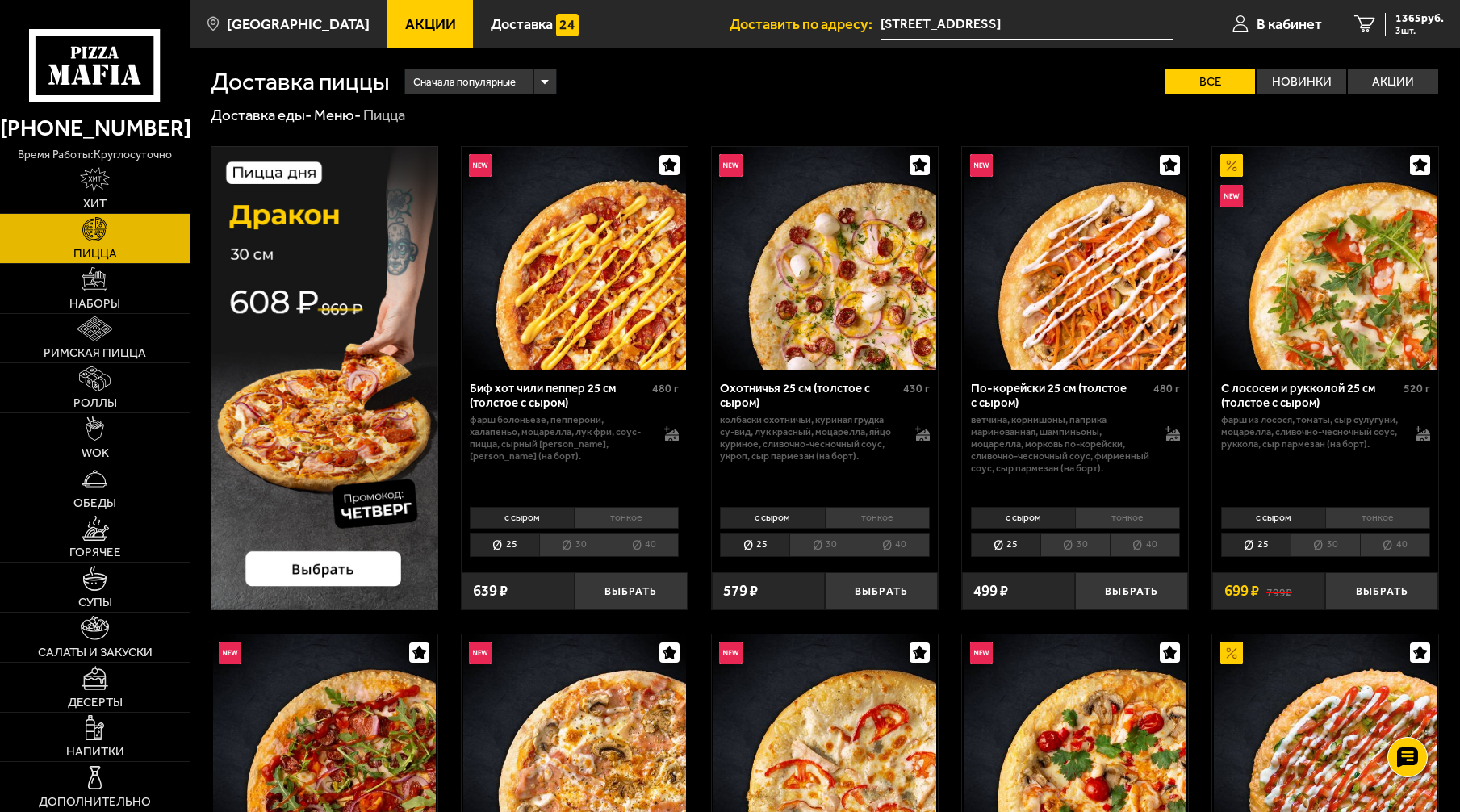
drag, startPoint x: 1177, startPoint y: 741, endPoint x: 1221, endPoint y: 378, distance: 365.7
click at [1403, 19] on span "1365 руб." at bounding box center [1419, 18] width 49 height 11
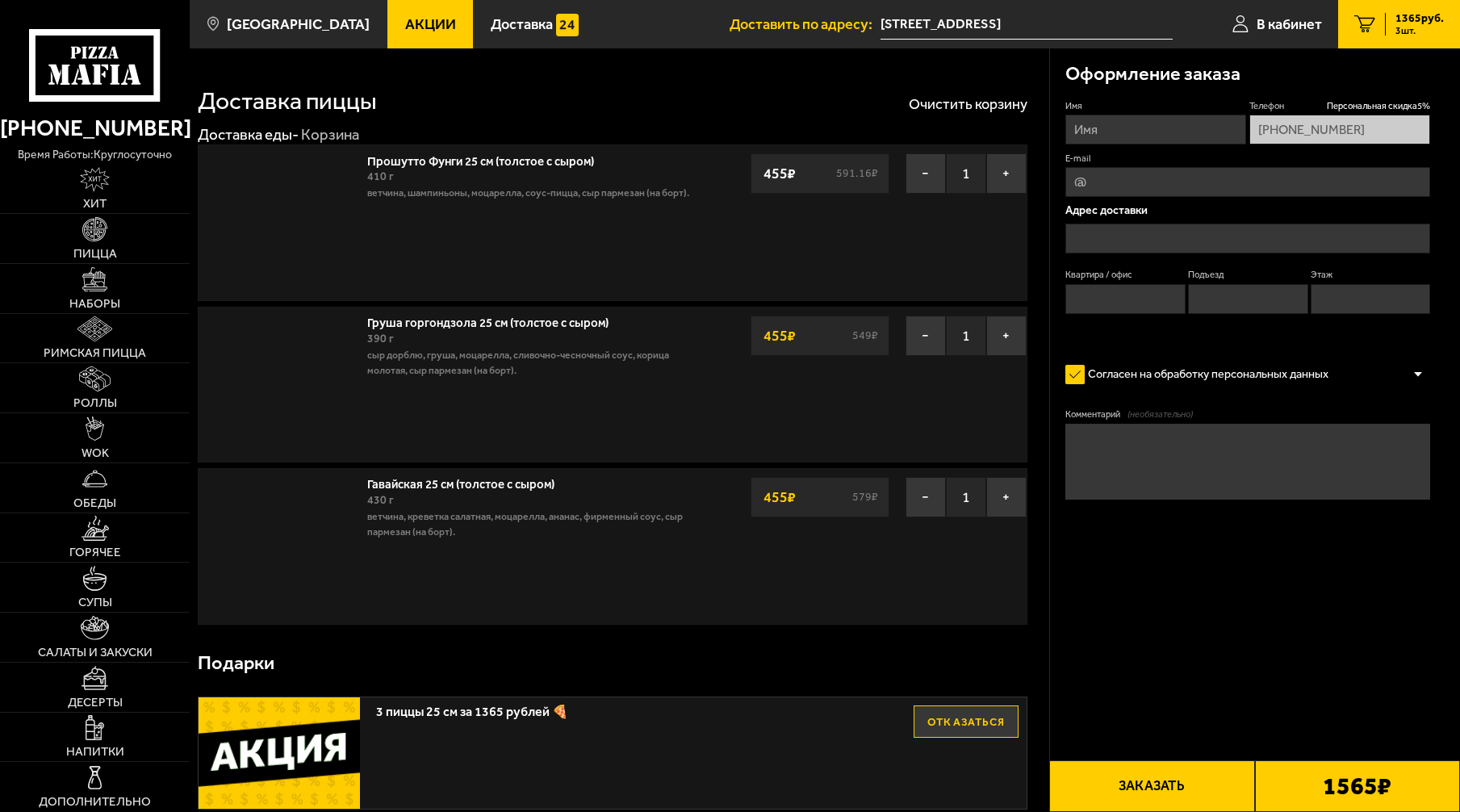
type input "[STREET_ADDRESS]"
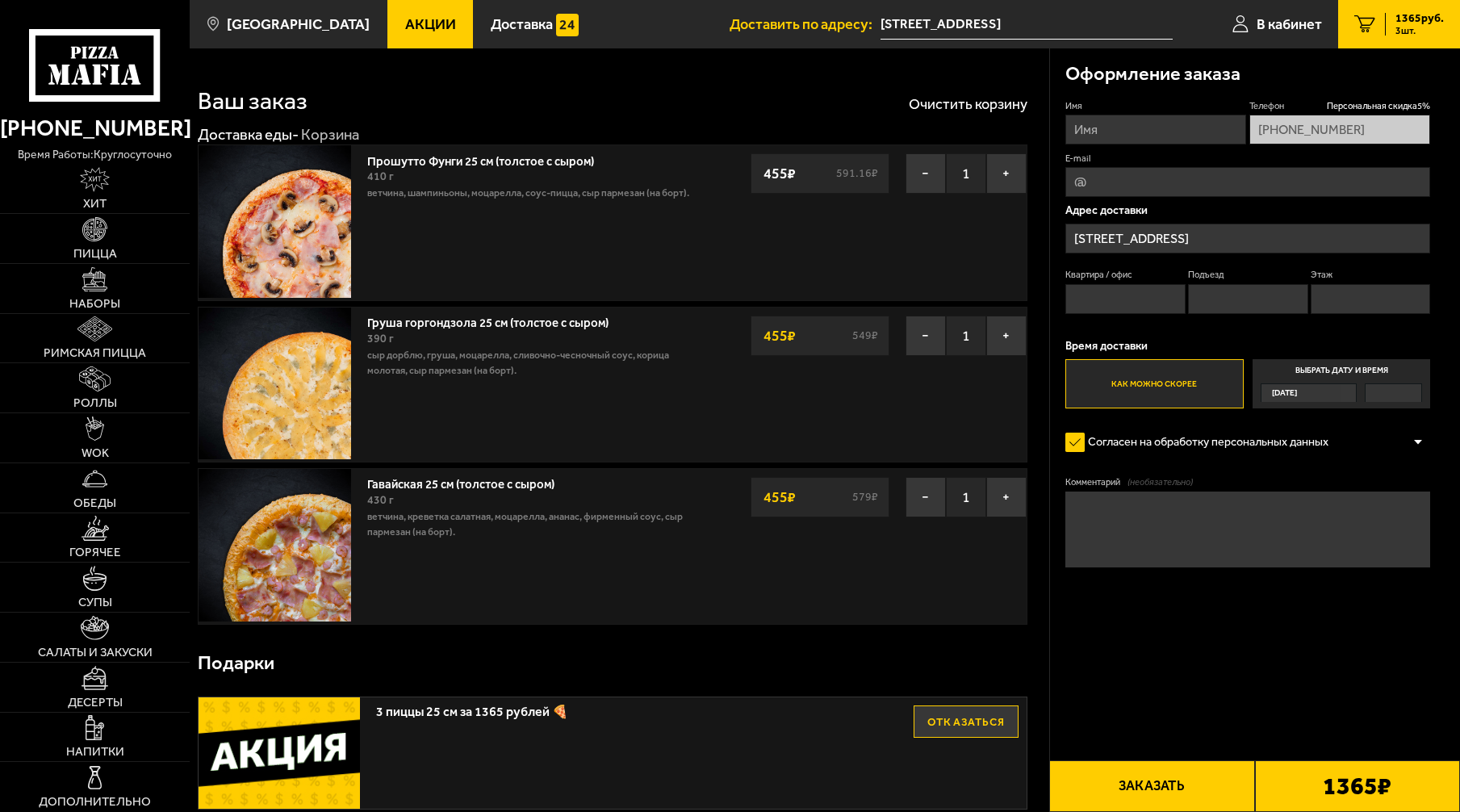
click at [1174, 129] on input "Имя" at bounding box center [1156, 129] width 181 height 30
type input "[PERSON_NAME]"
click at [1179, 175] on input "E-mail" at bounding box center [1248, 181] width 365 height 30
type input "[EMAIL_ADDRESS][DOMAIN_NAME]"
click at [1131, 298] on input "Квартира / офис" at bounding box center [1125, 298] width 120 height 30
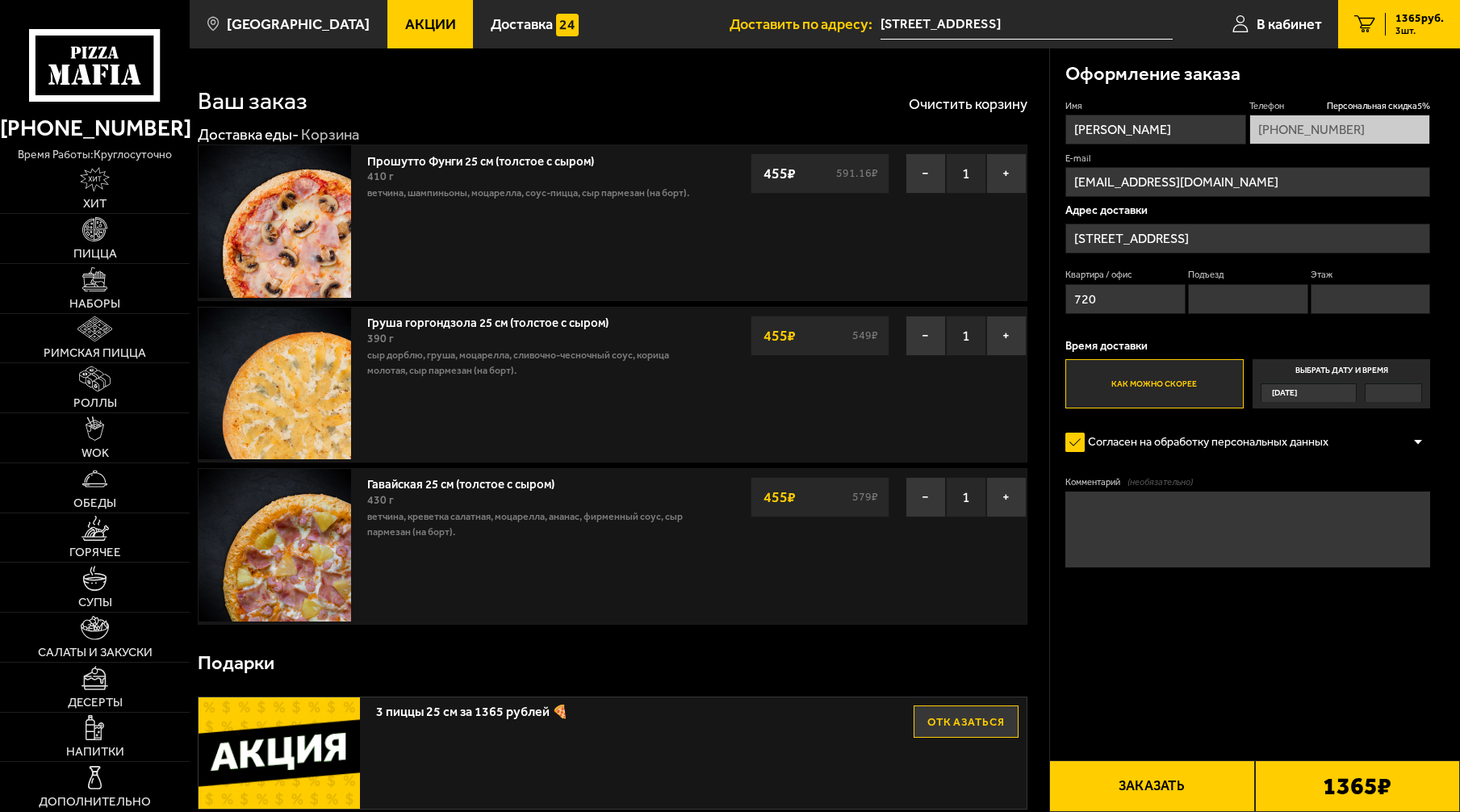
type input "720"
click at [1252, 302] on input "Подъезд" at bounding box center [1248, 298] width 120 height 30
type input "5"
click at [1349, 293] on input "Этаж" at bounding box center [1371, 298] width 120 height 30
type input "8"
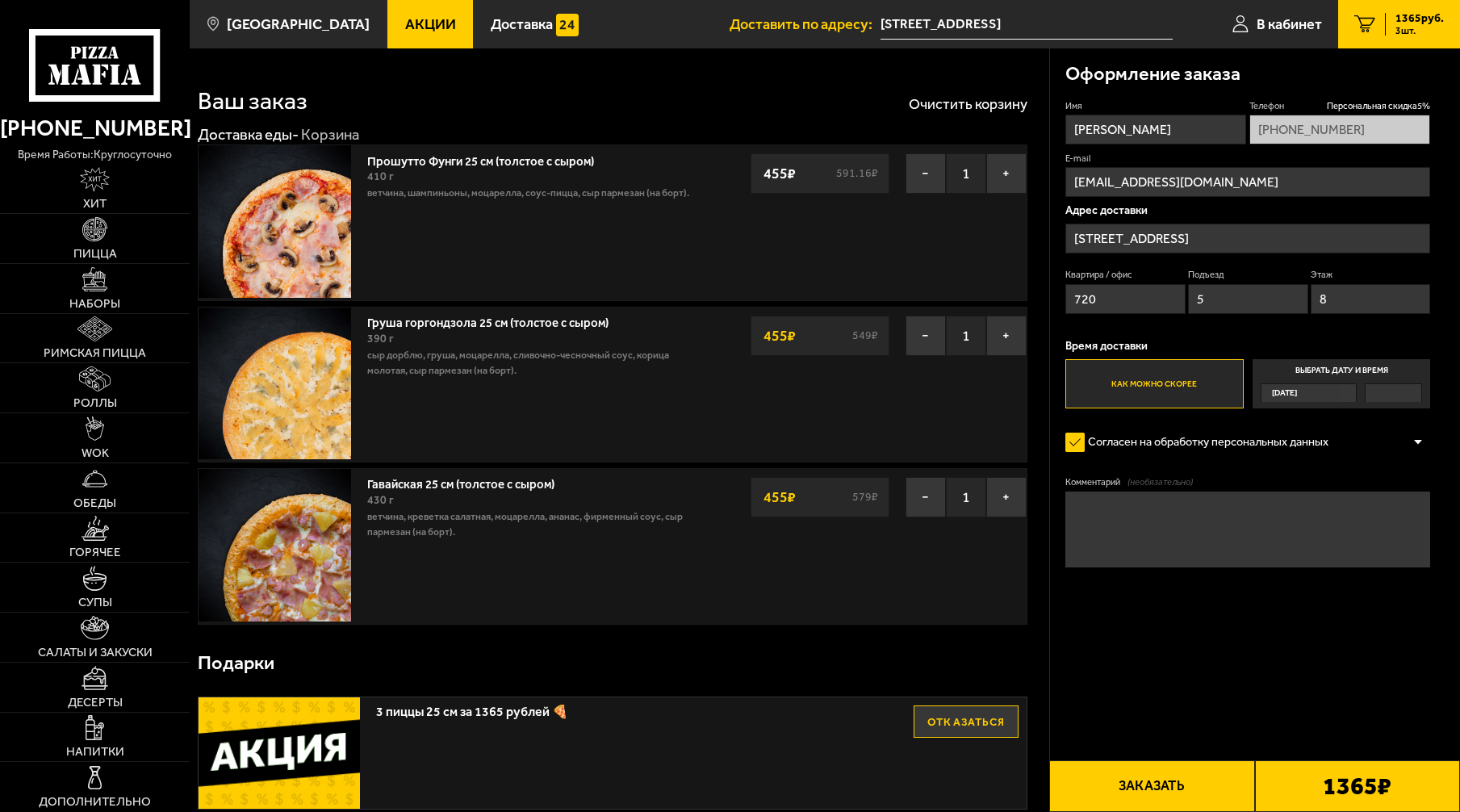
click at [1192, 777] on button "Заказать" at bounding box center [1151, 786] width 205 height 52
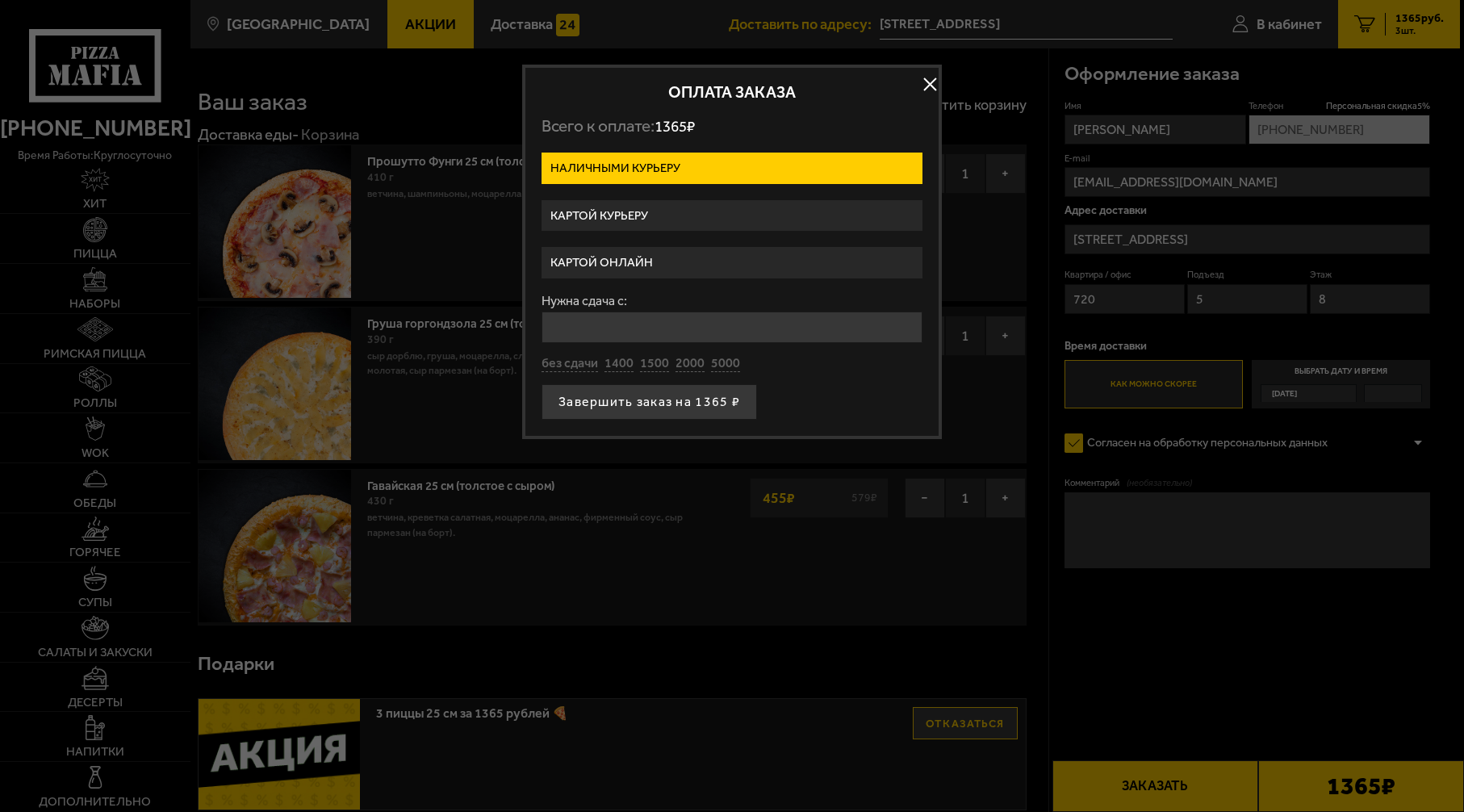
click at [645, 209] on label "Картой курьеру" at bounding box center [731, 216] width 381 height 32
click at [0, 0] on input "Картой курьеру" at bounding box center [0, 0] width 0 height 0
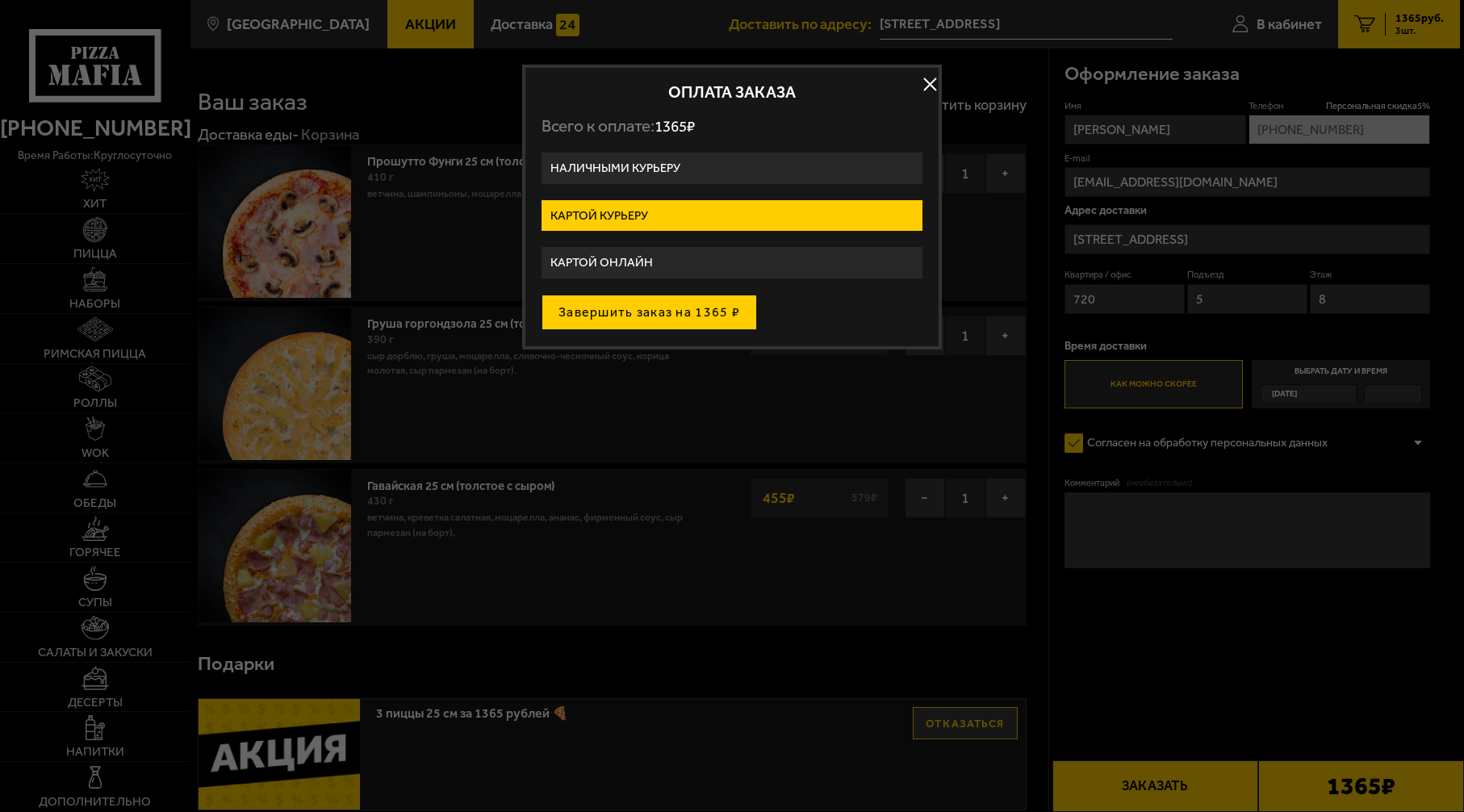
click at [702, 313] on button "Завершить заказ на 1365 ₽" at bounding box center [648, 313] width 216 height 36
